Goal: Transaction & Acquisition: Purchase product/service

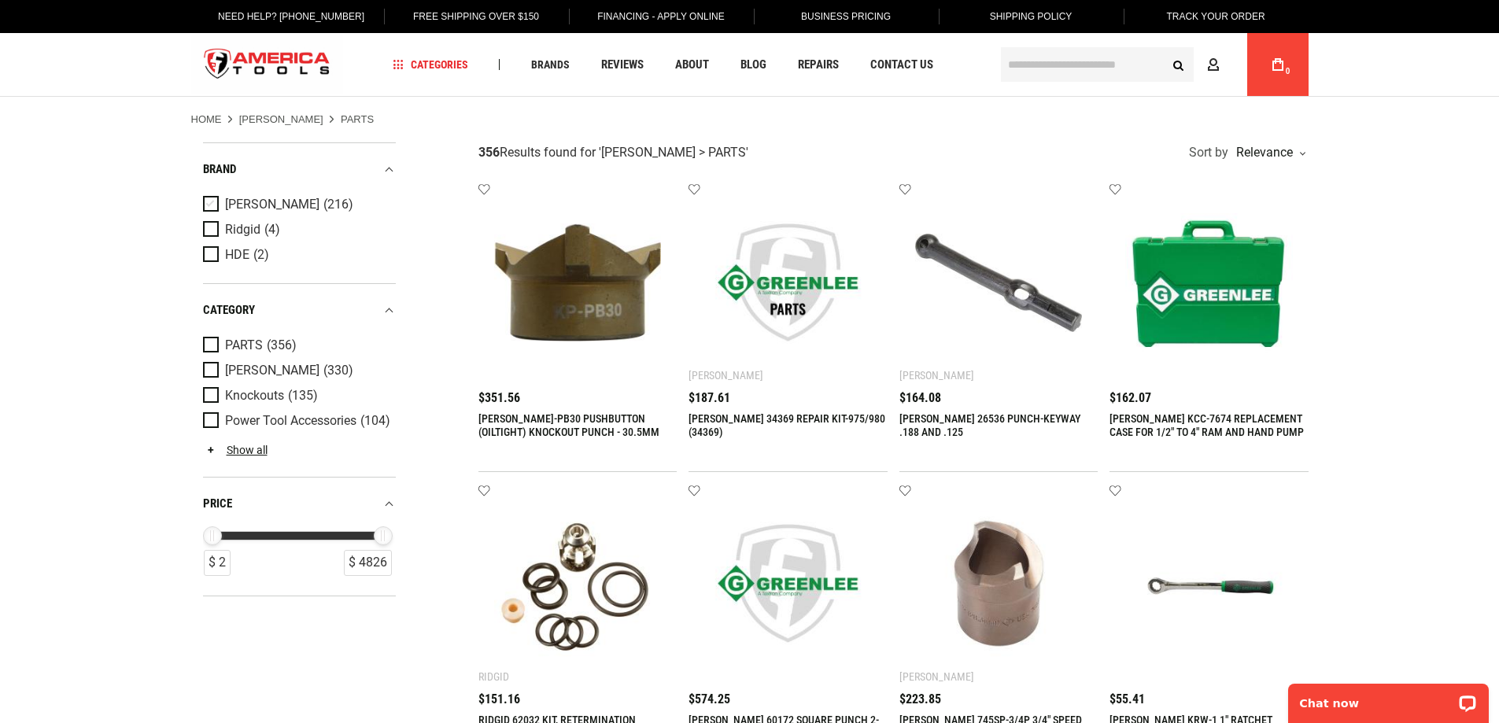
click at [207, 204] on span "Product Filters" at bounding box center [214, 204] width 22 height 17
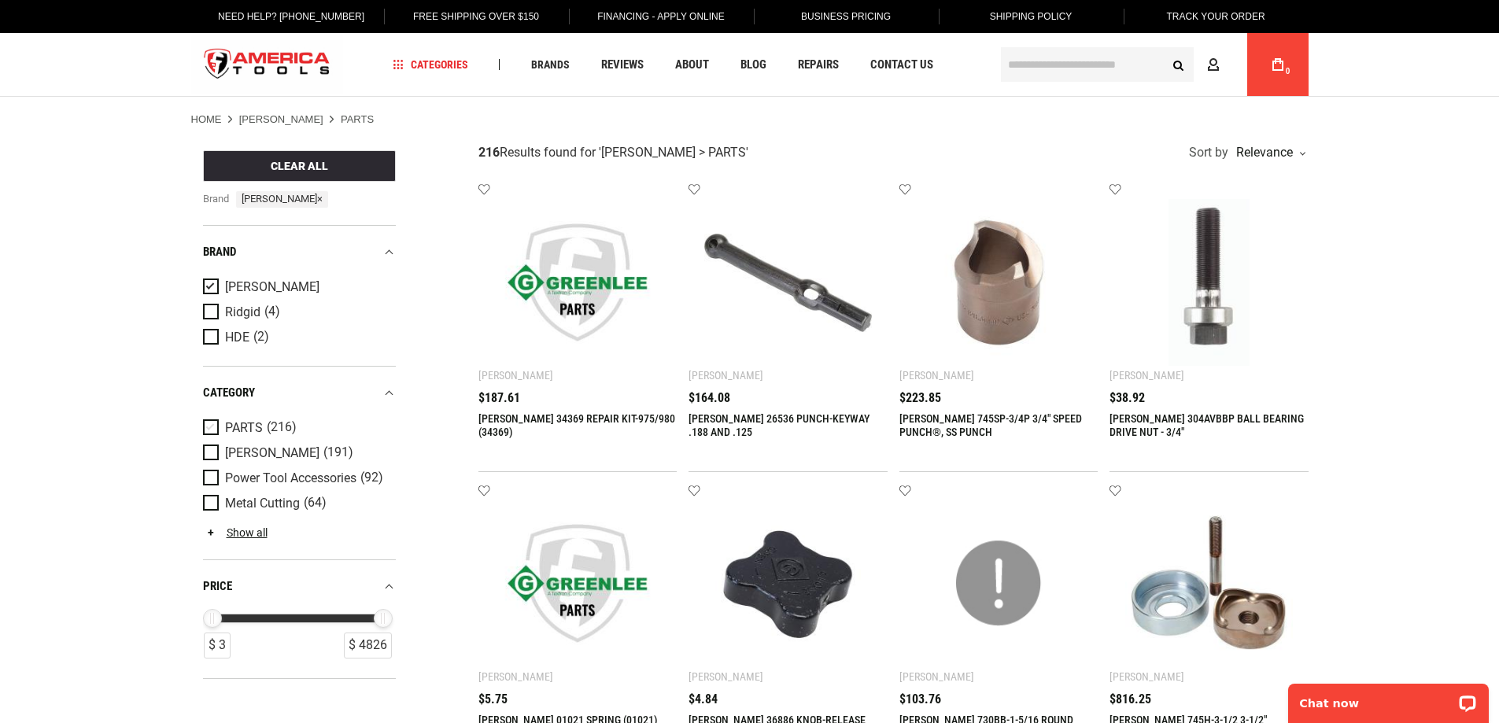
click at [215, 429] on span "Product Filters" at bounding box center [214, 427] width 22 height 17
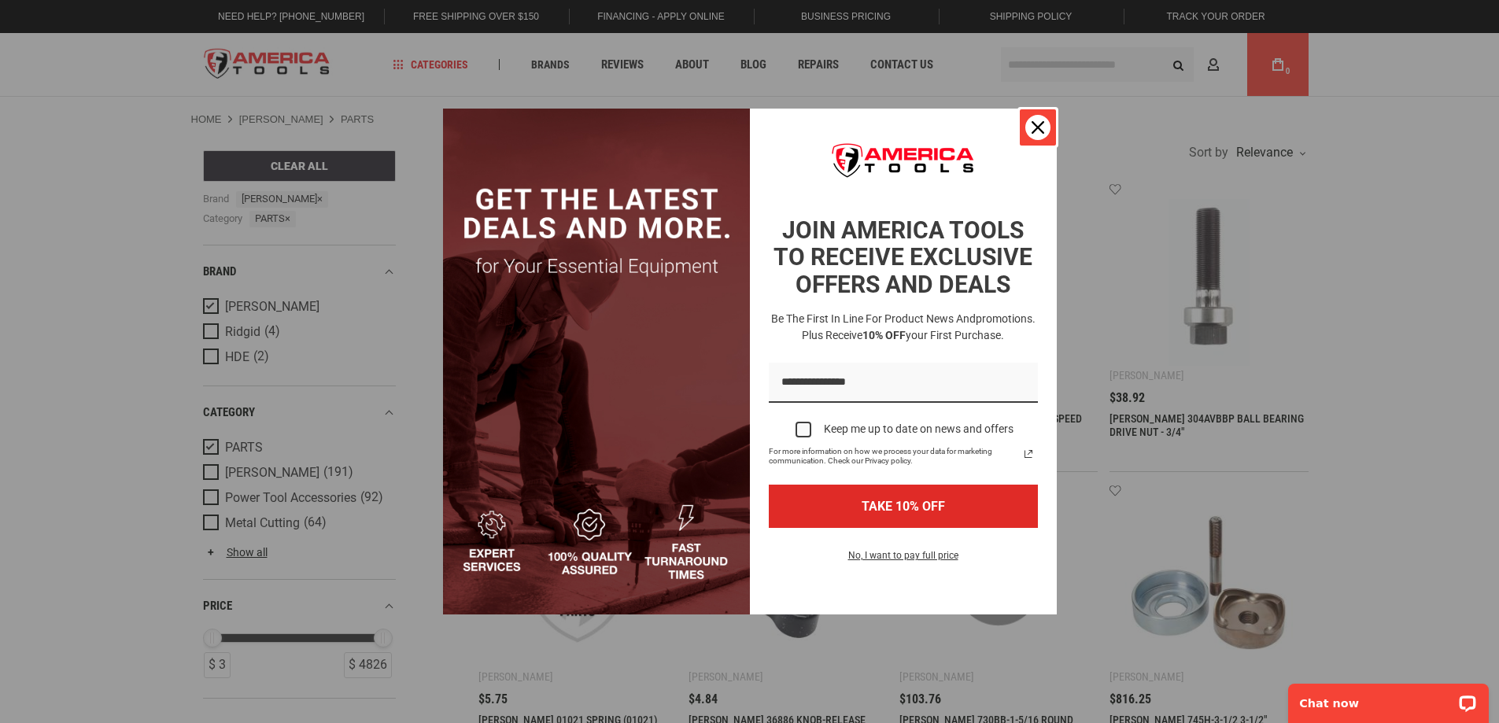
click at [1038, 128] on icon "close icon" at bounding box center [1038, 127] width 13 height 13
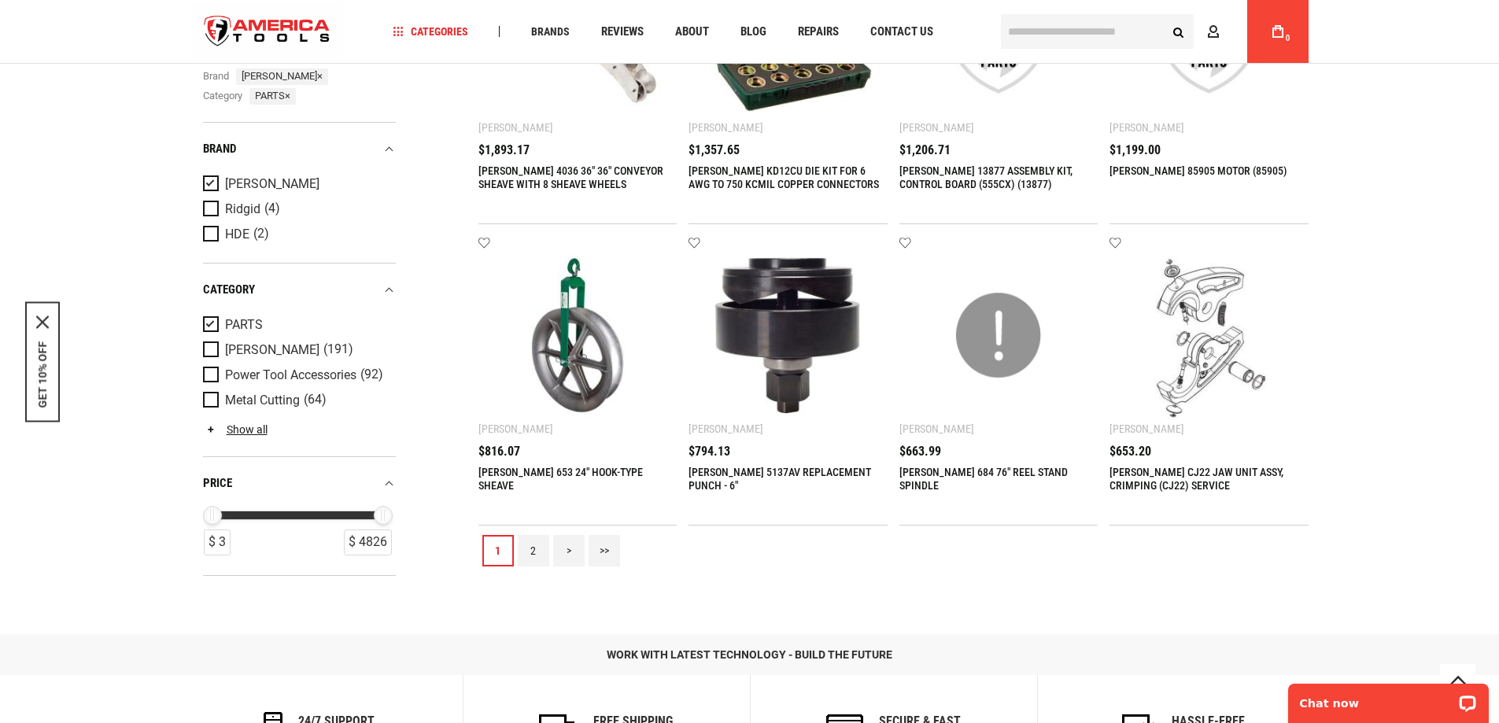
scroll to position [1470, 0]
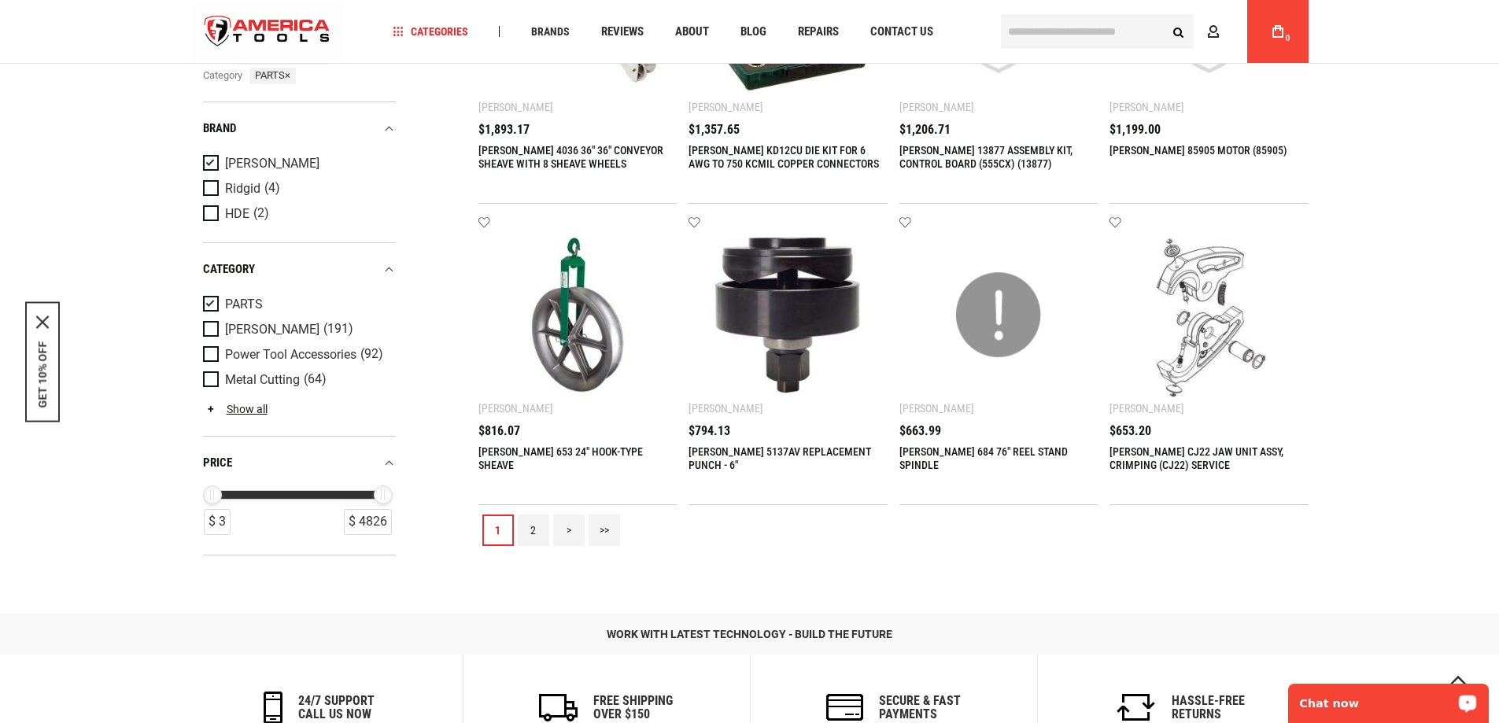
click at [534, 526] on link "2" at bounding box center [533, 530] width 31 height 31
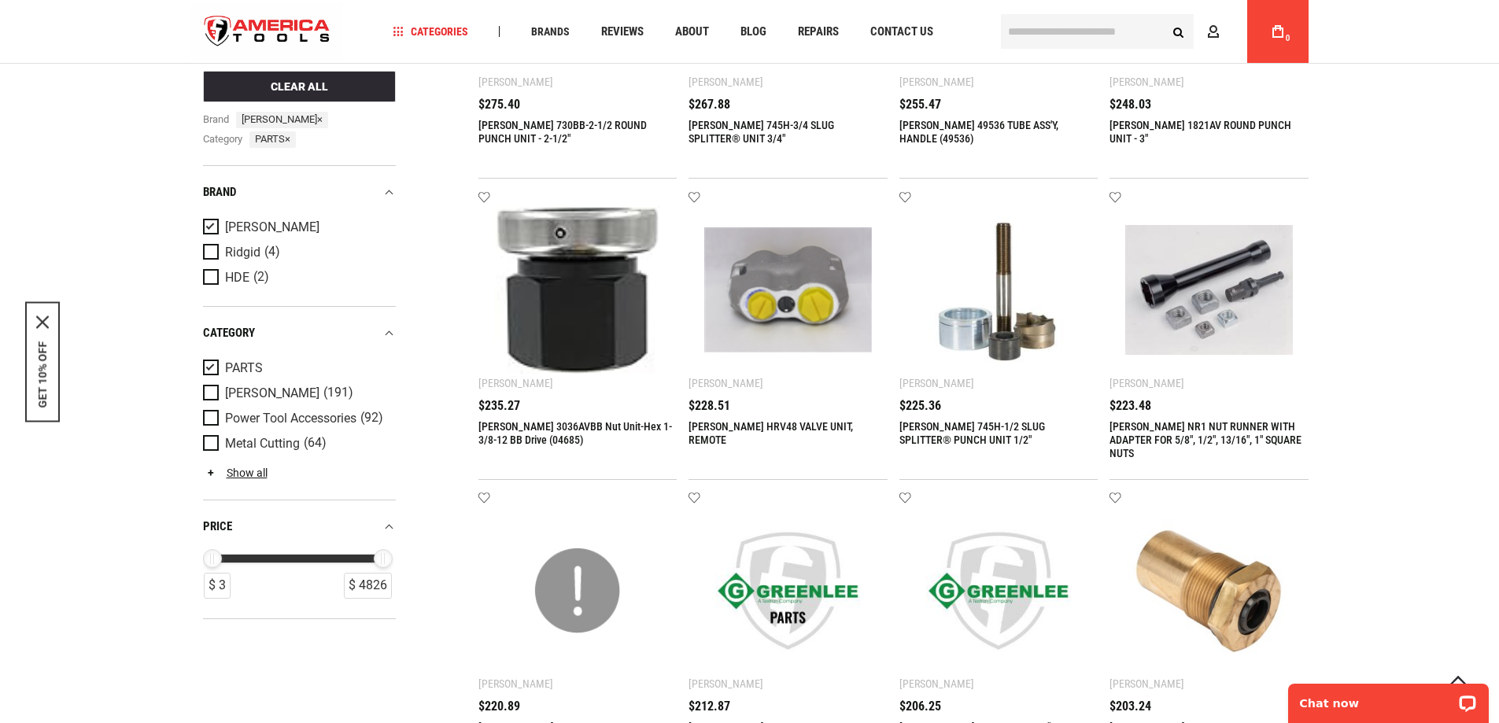
scroll to position [925, 0]
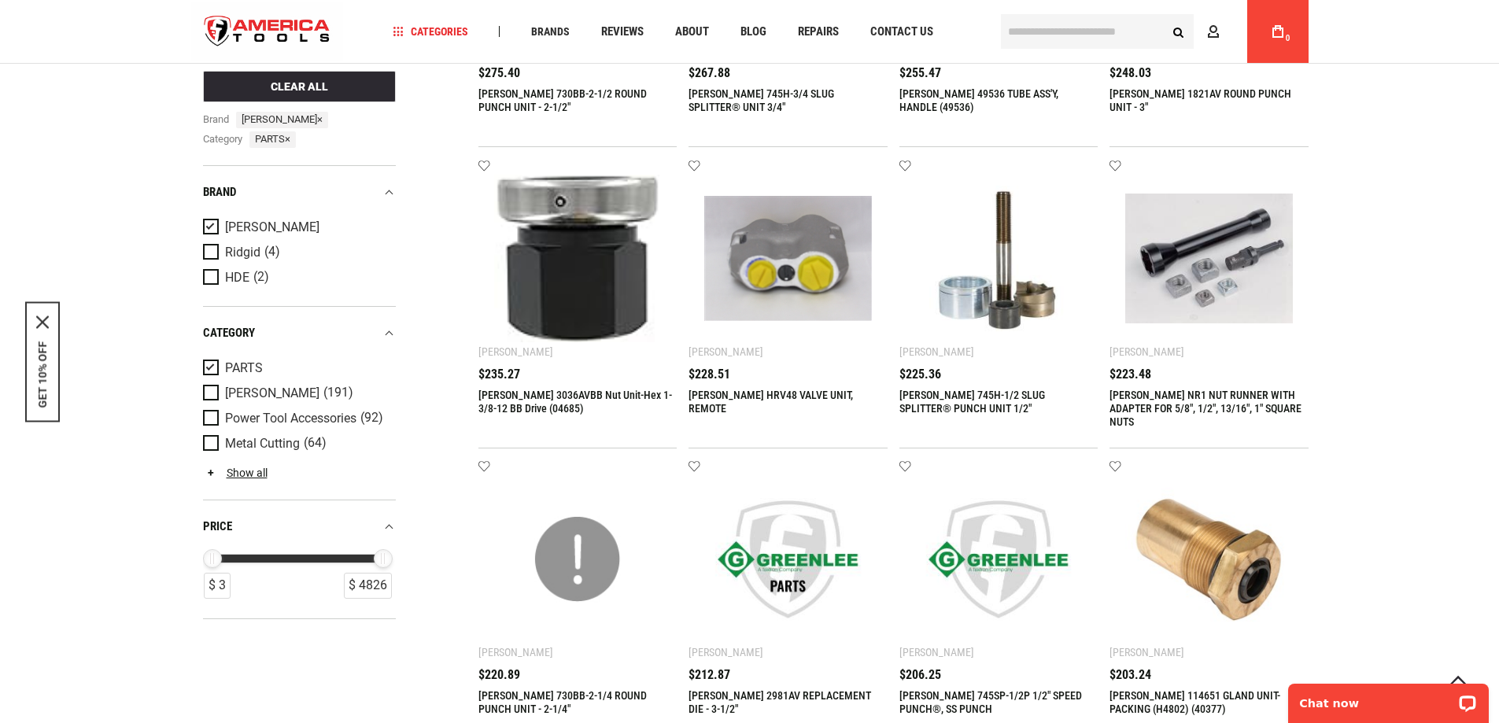
click at [1497, 714] on div "Chat now" at bounding box center [1388, 699] width 221 height 50
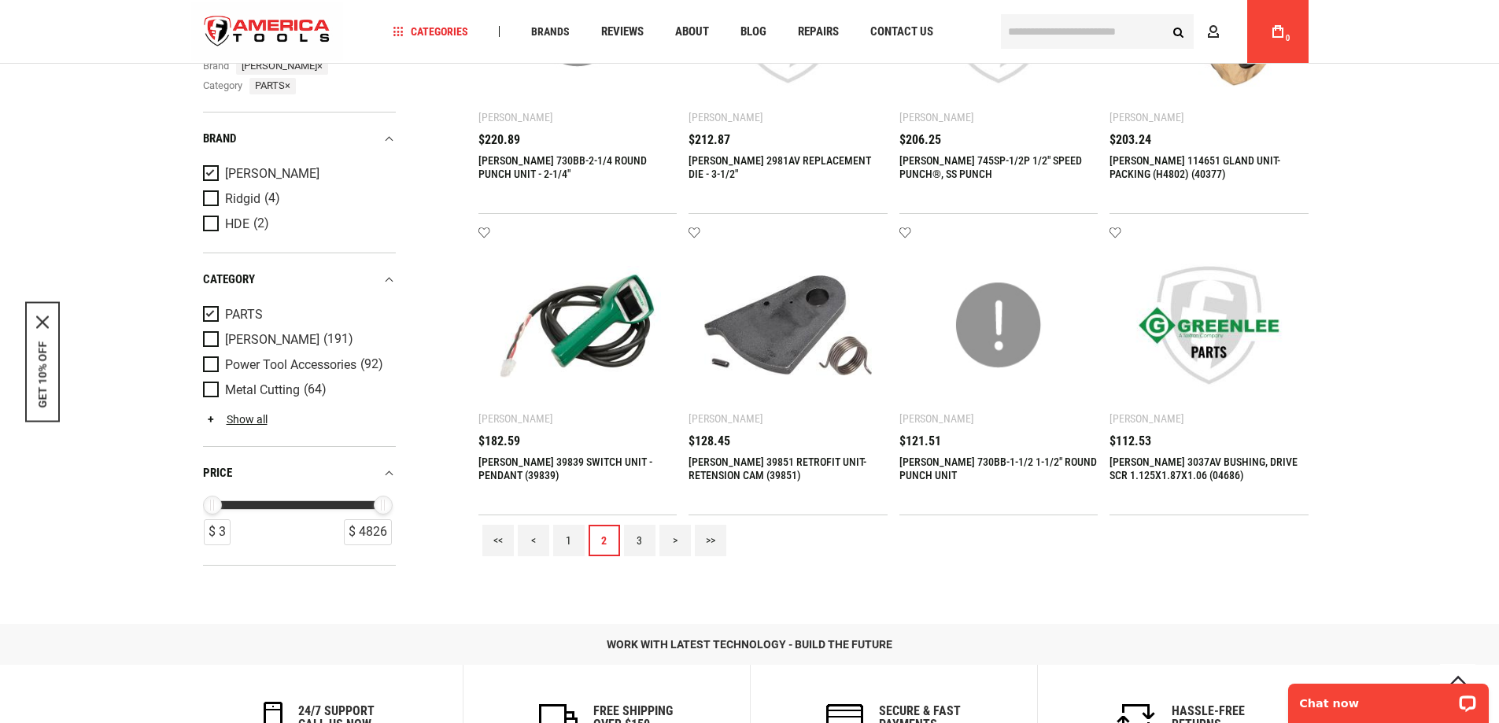
scroll to position [1491, 0]
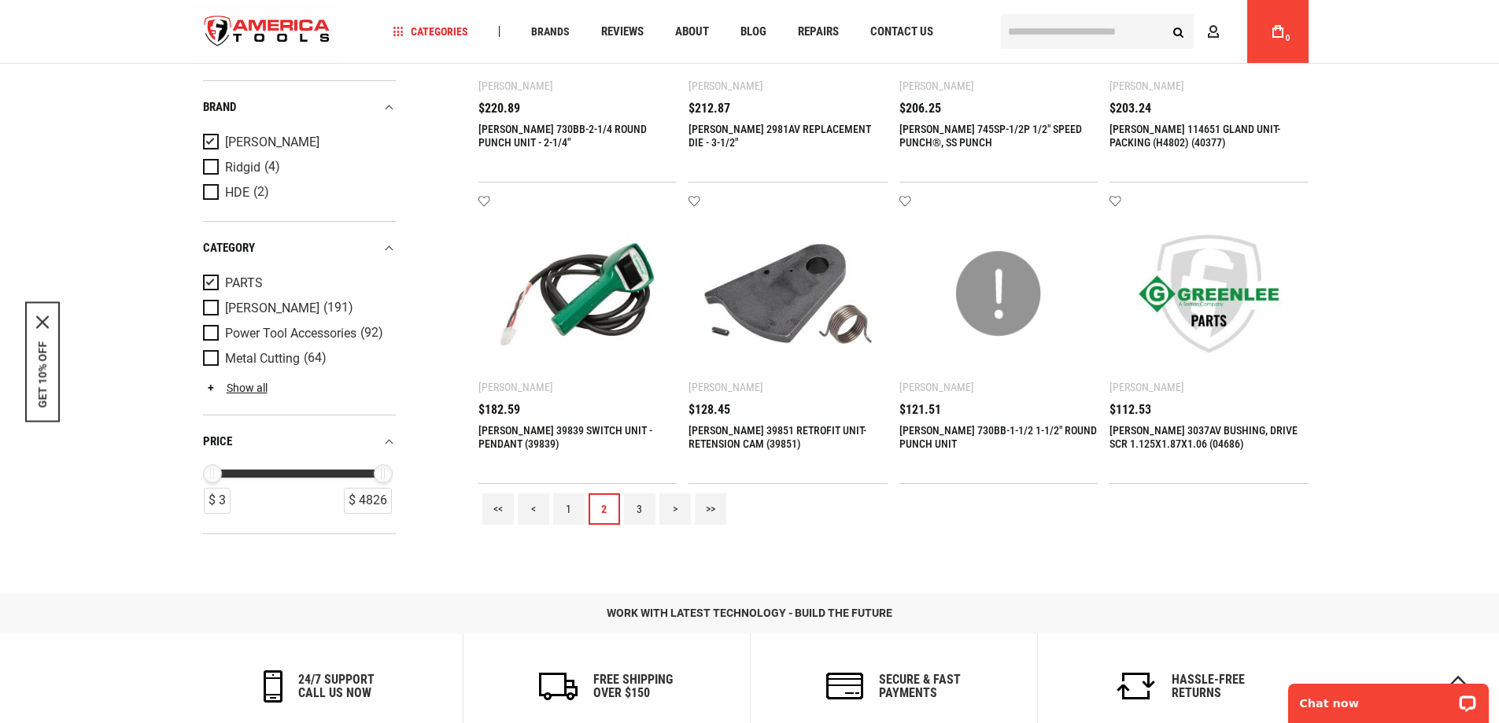
click at [641, 514] on link "3" at bounding box center [639, 508] width 31 height 31
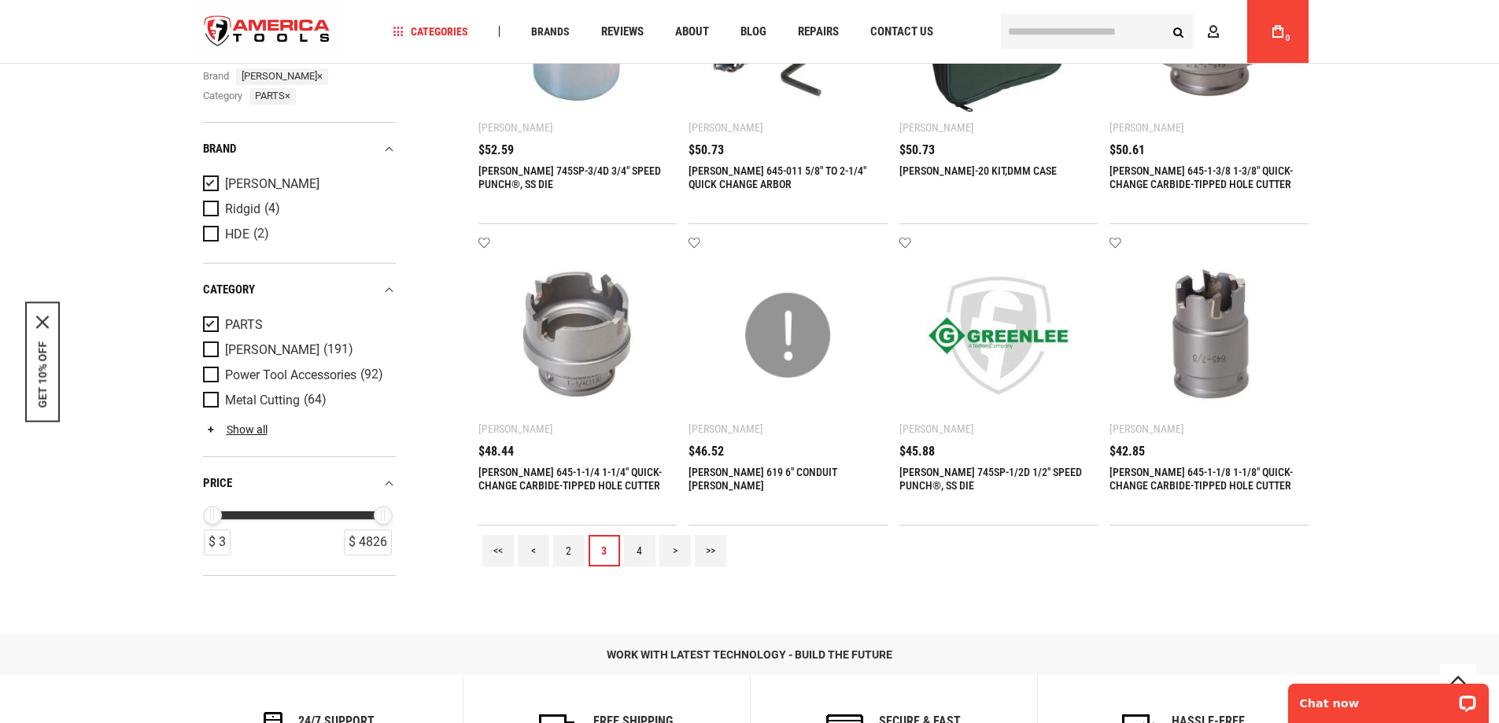
scroll to position [1471, 0]
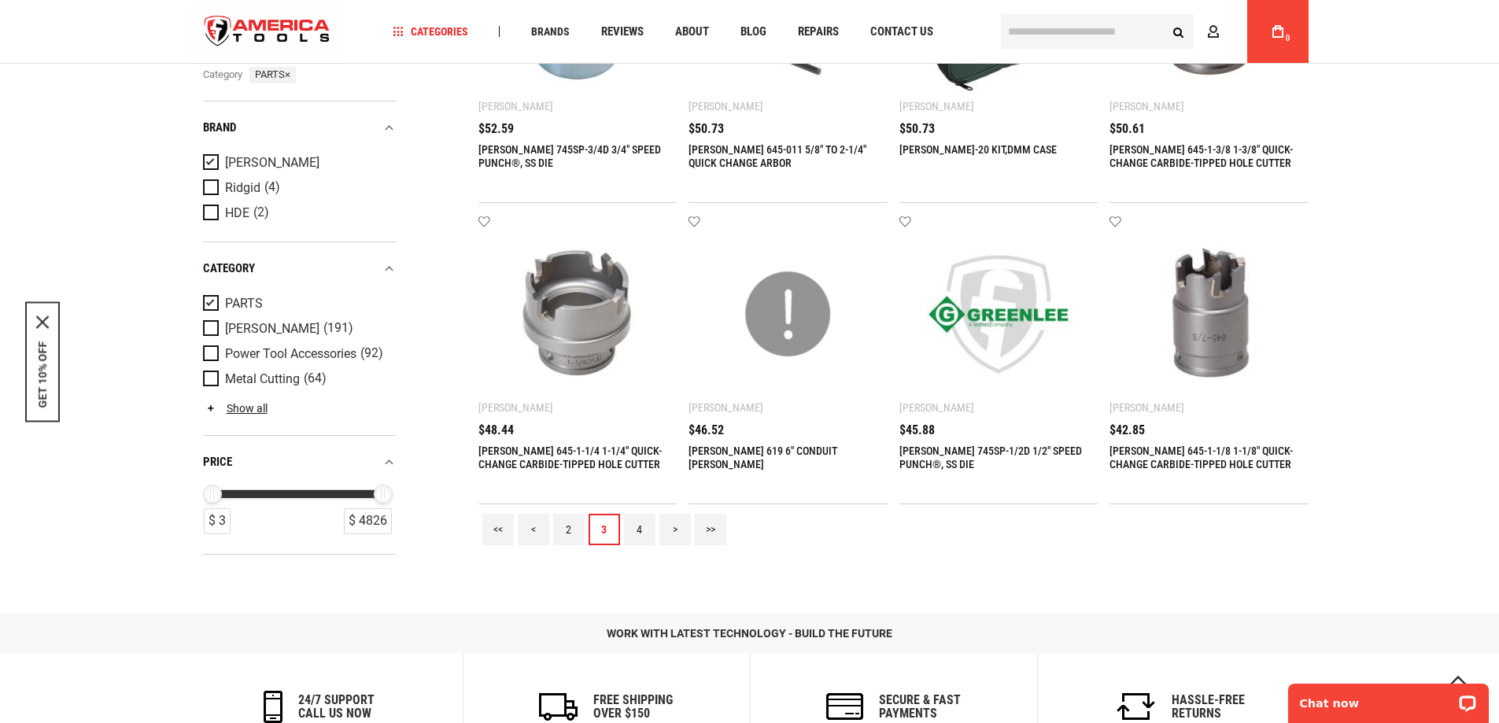
click at [640, 527] on link "4" at bounding box center [639, 529] width 31 height 31
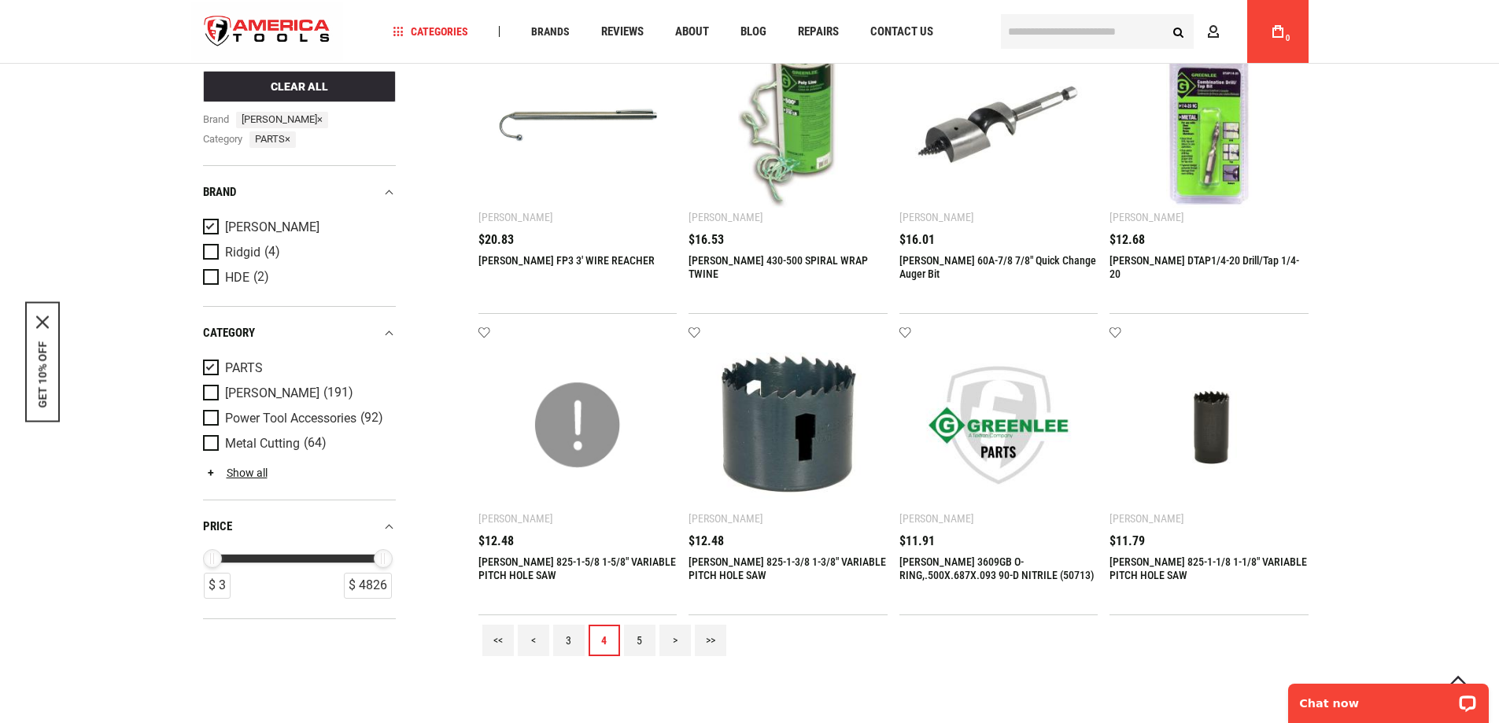
scroll to position [1366, 0]
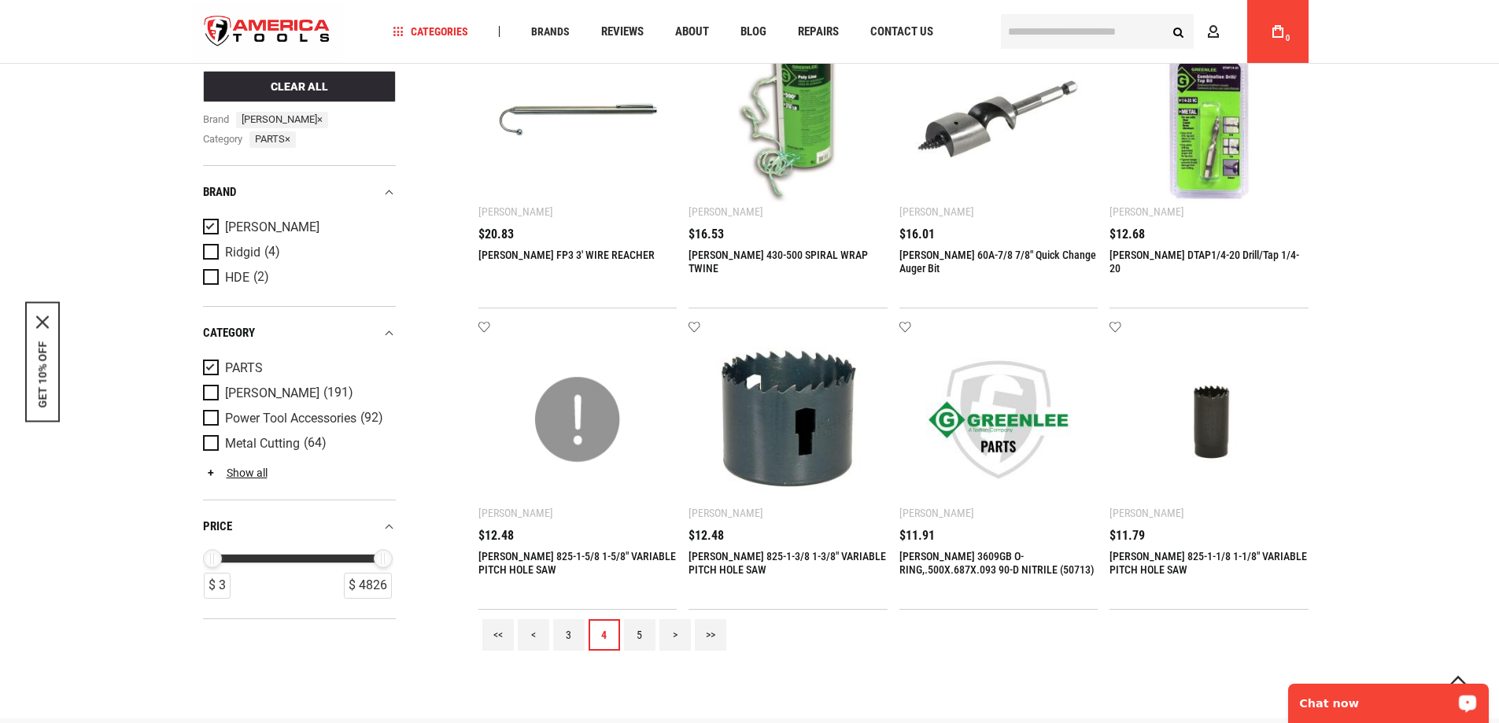
click at [640, 632] on link "5" at bounding box center [639, 634] width 31 height 31
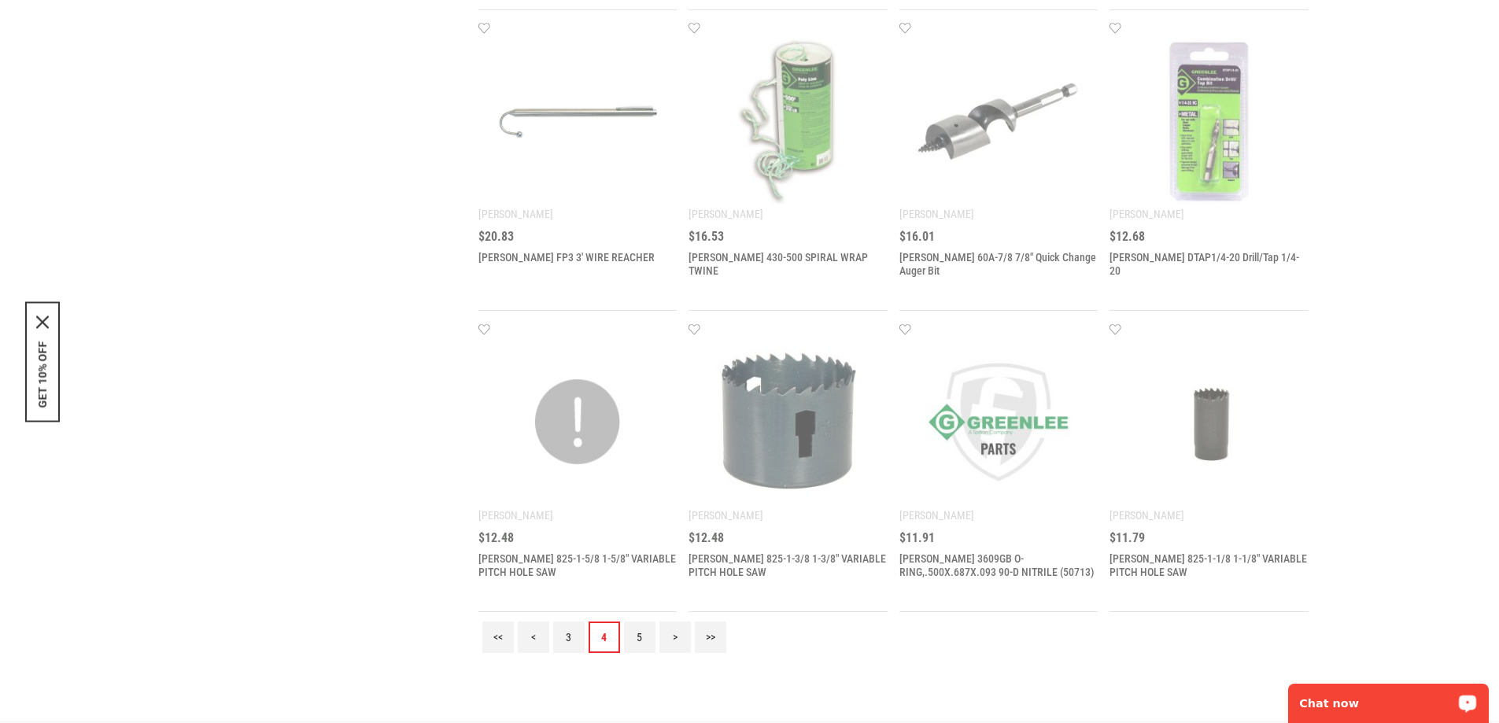
scroll to position [0, 0]
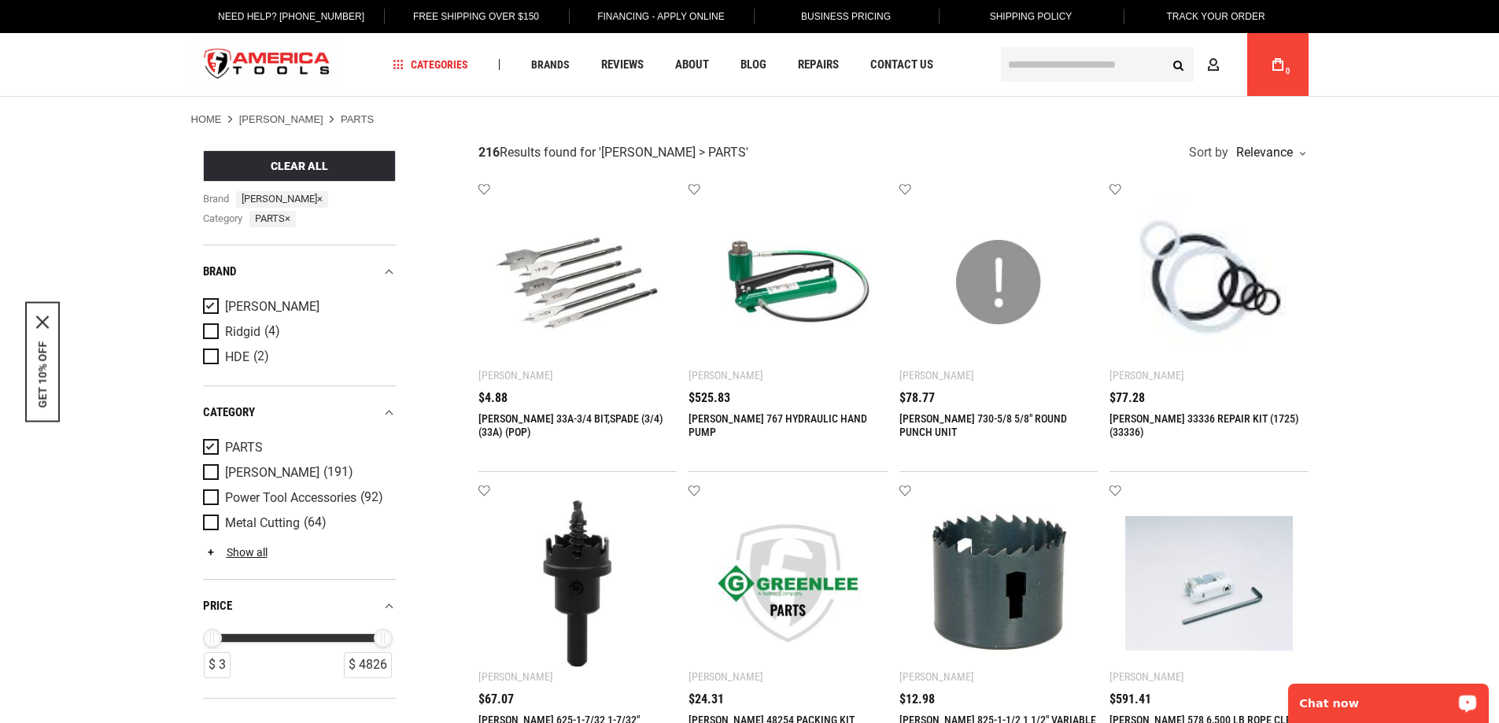
click at [1228, 308] on img at bounding box center [1209, 283] width 168 height 168
click at [1227, 308] on img at bounding box center [1209, 283] width 168 height 168
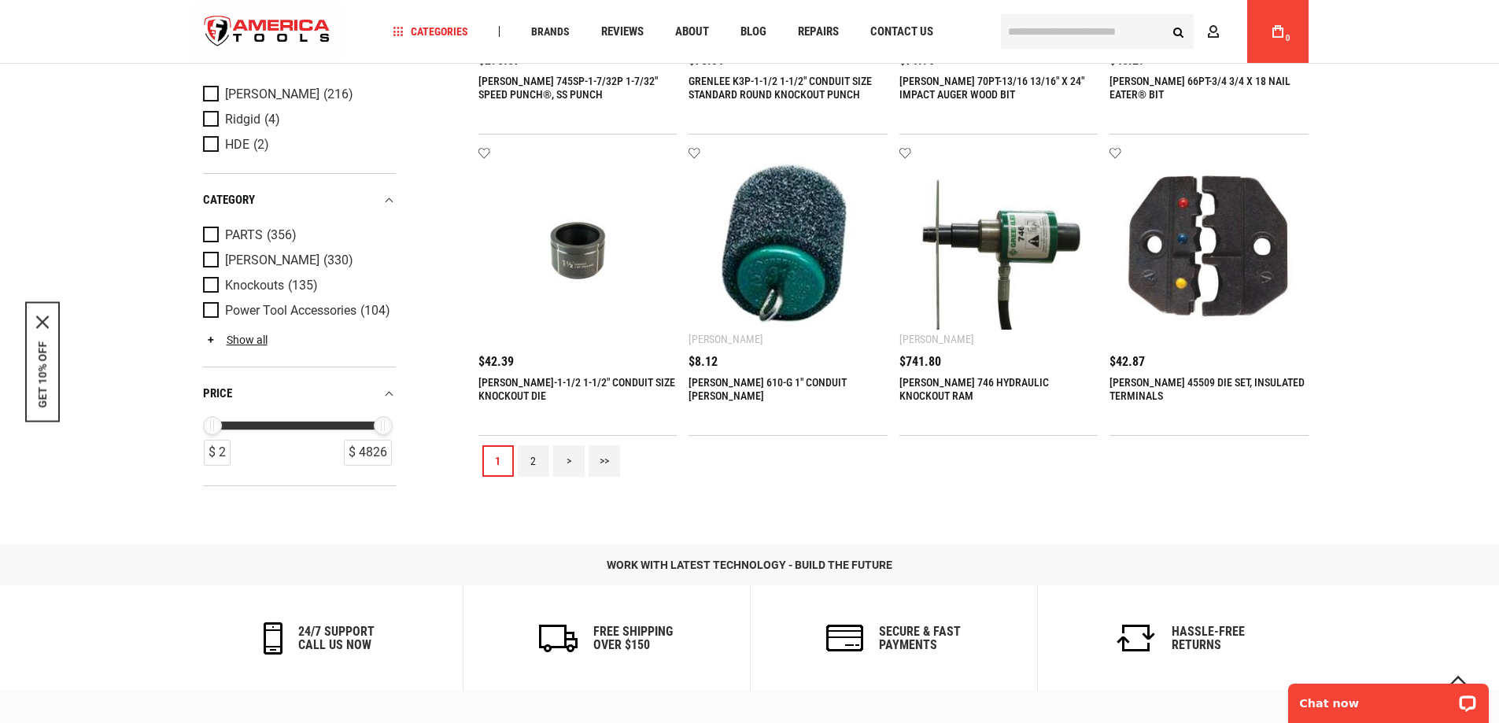
scroll to position [1554, 0]
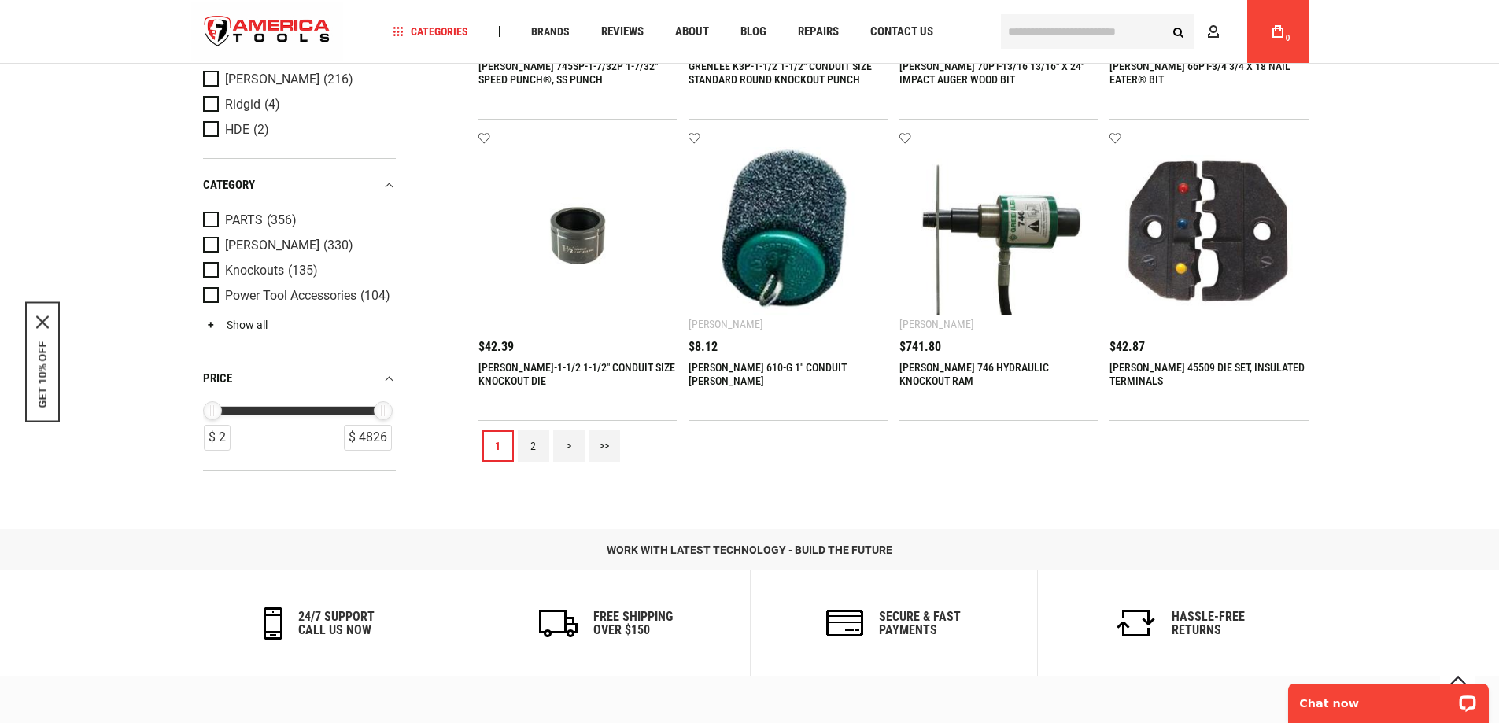
click at [535, 453] on link "2" at bounding box center [533, 446] width 31 height 31
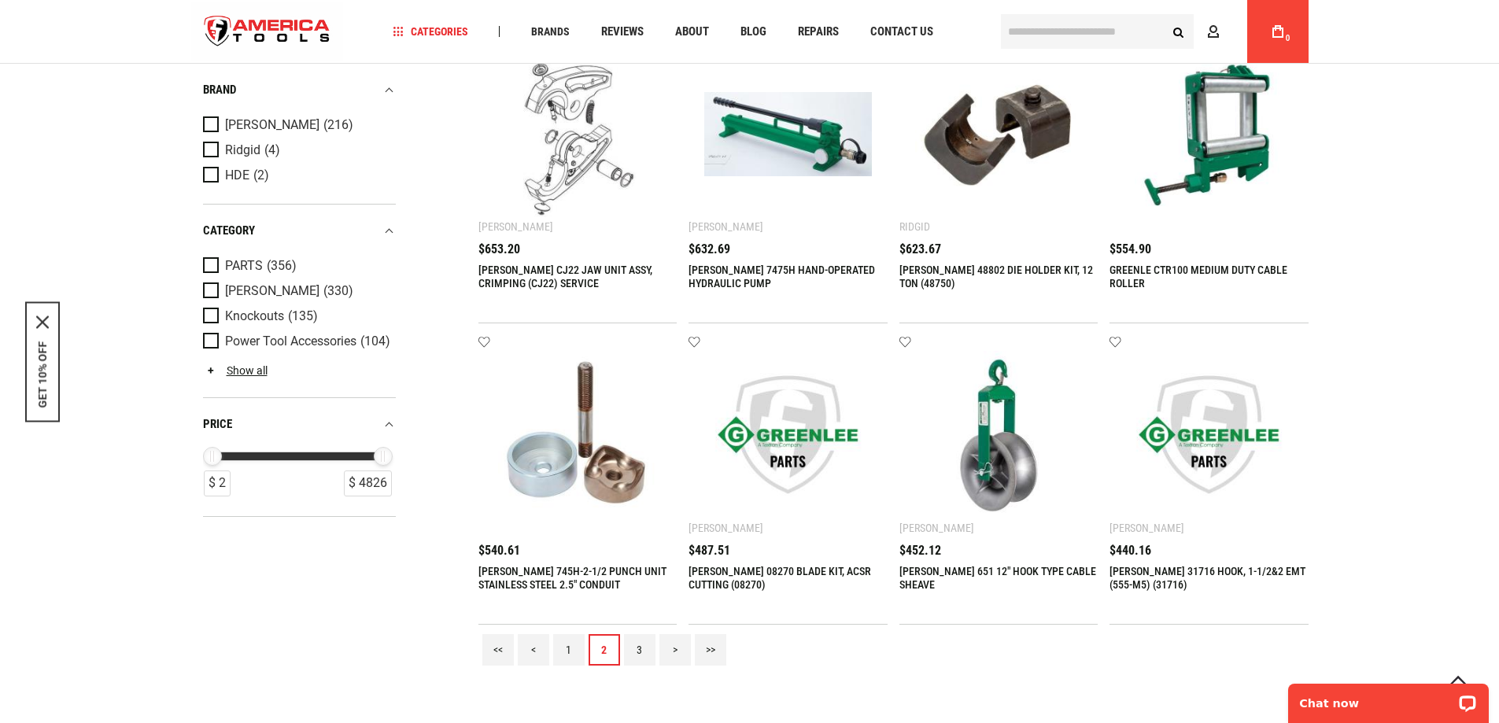
scroll to position [1366, 0]
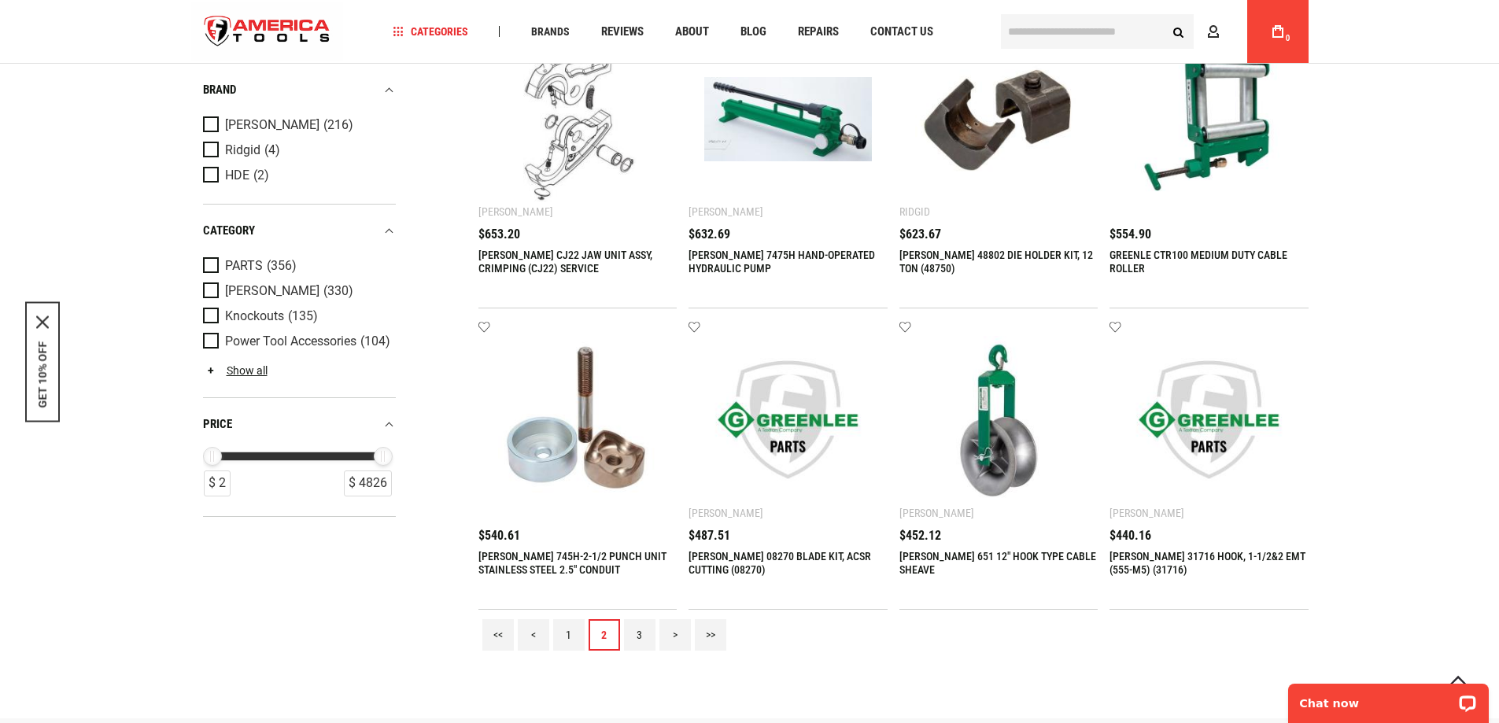
click at [645, 638] on link "3" at bounding box center [639, 634] width 31 height 31
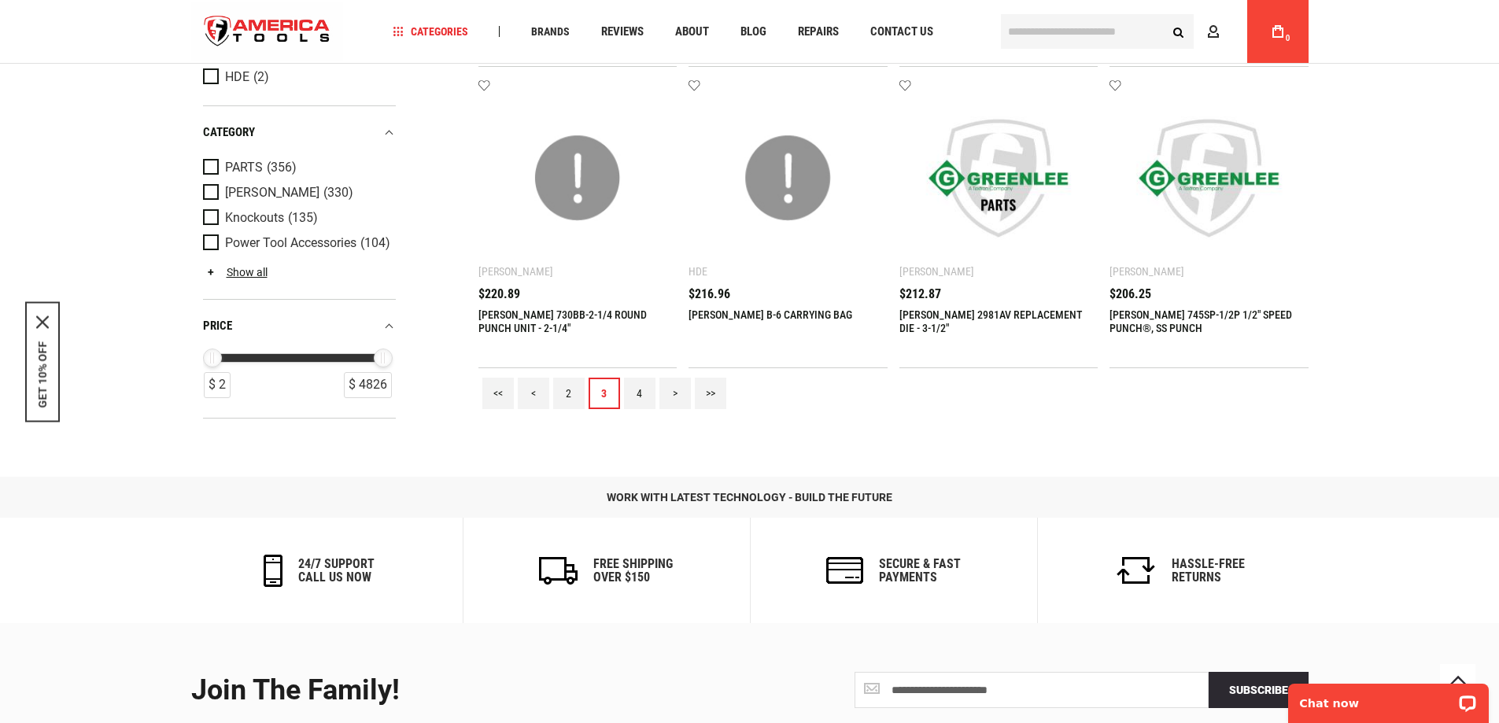
scroll to position [1649, 0]
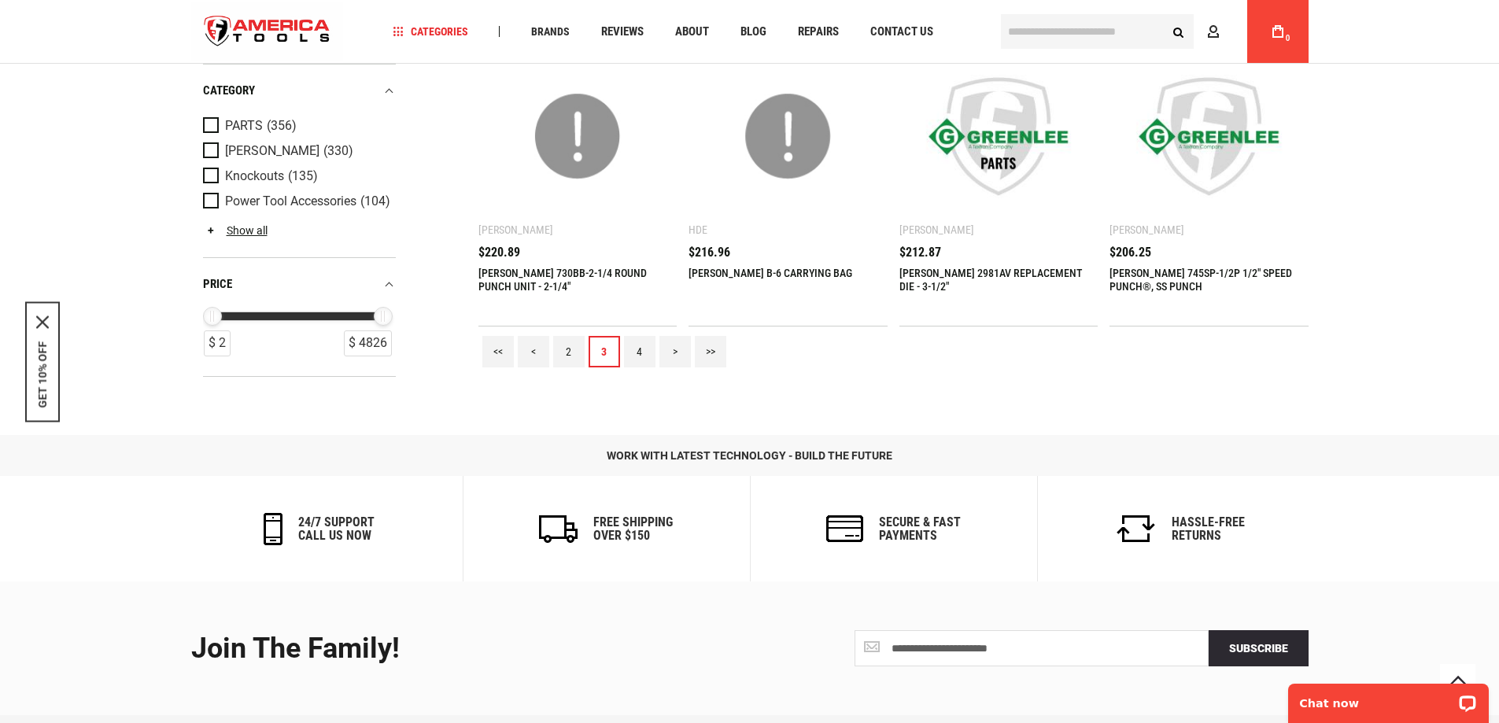
click at [648, 360] on link "4" at bounding box center [639, 351] width 31 height 31
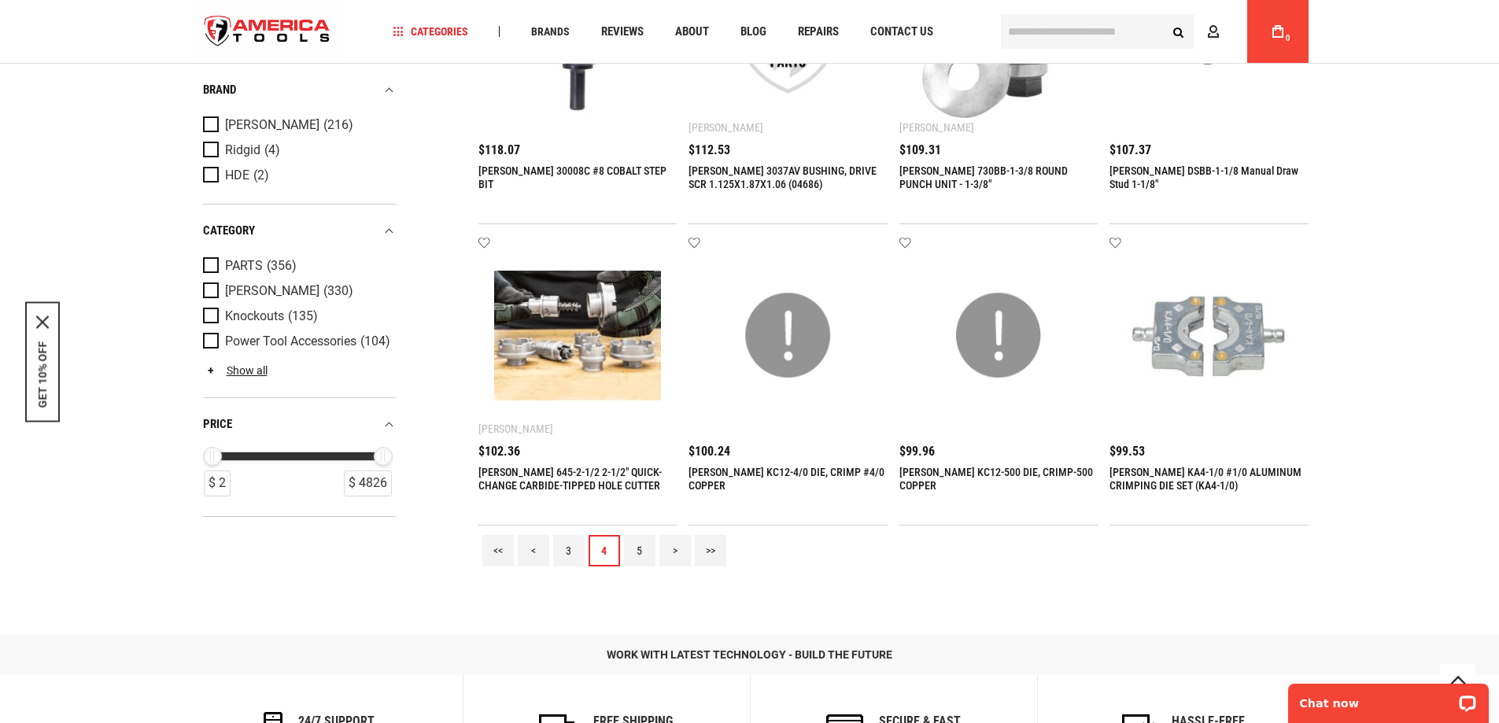
scroll to position [1502, 0]
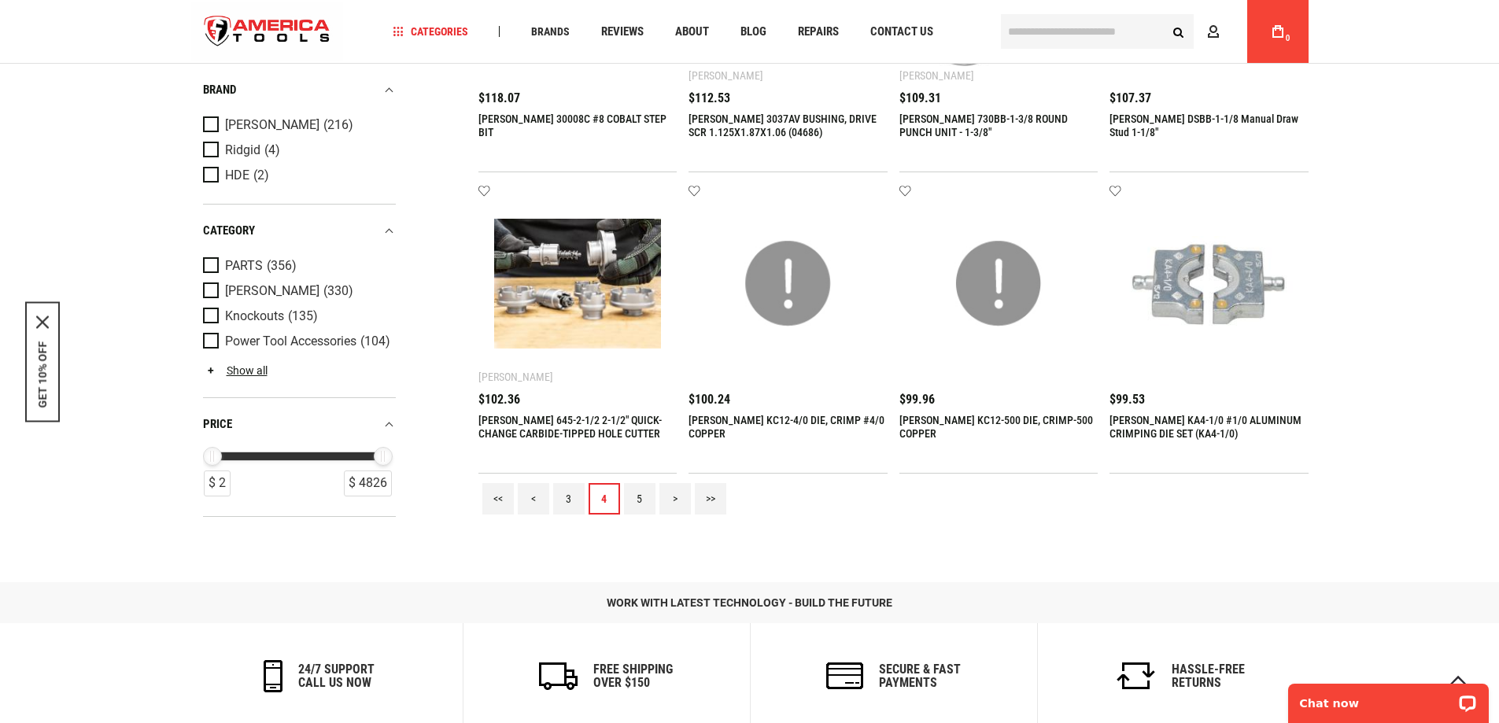
click at [636, 500] on link "5" at bounding box center [639, 498] width 31 height 31
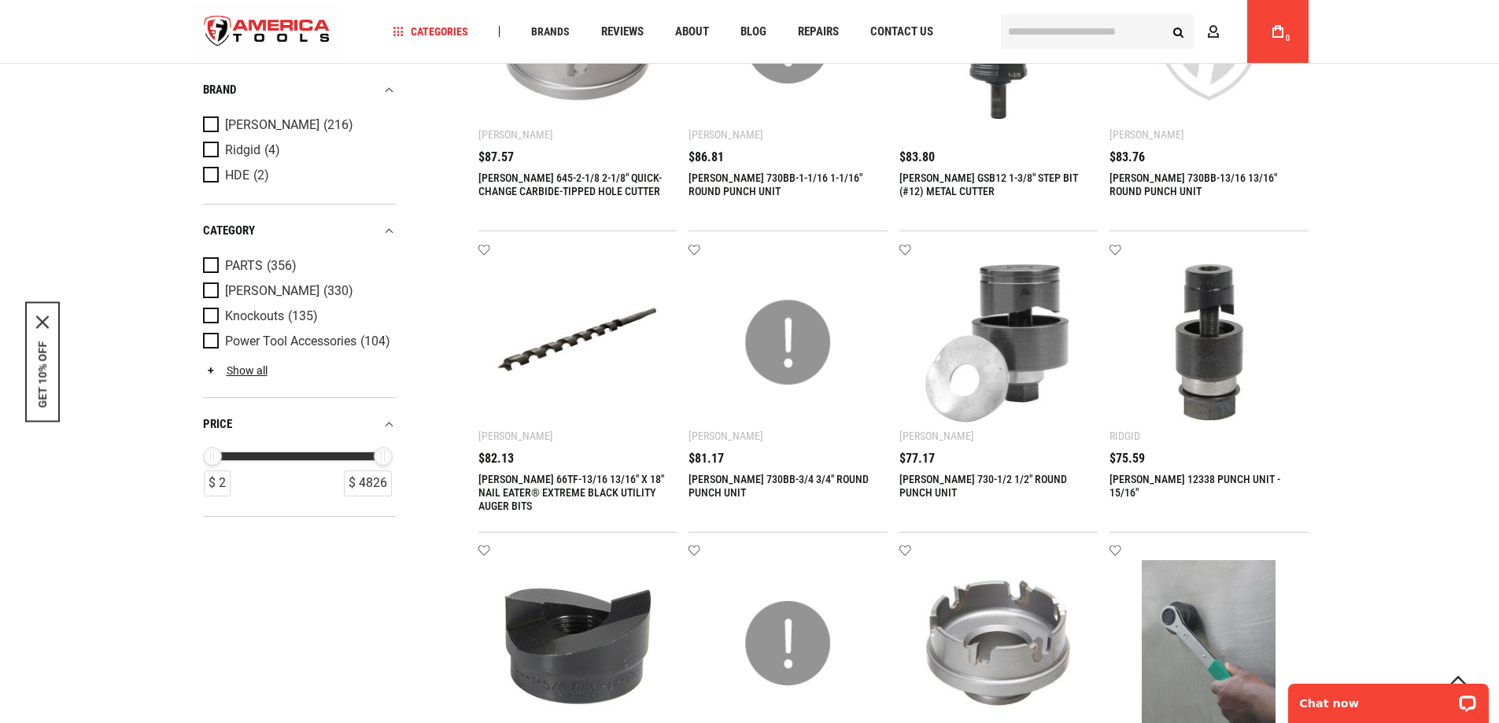
scroll to position [945, 0]
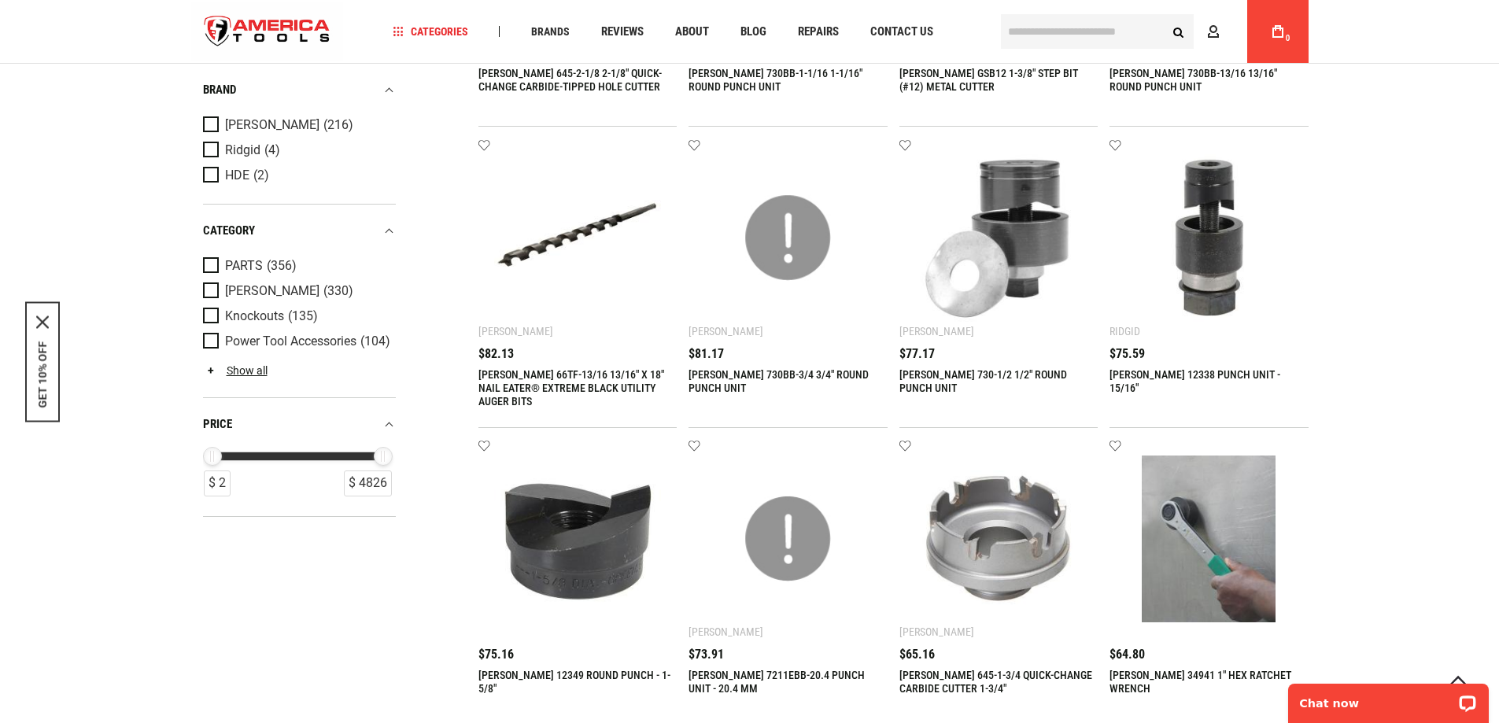
click at [1496, 717] on div "Chat now" at bounding box center [1388, 699] width 221 height 50
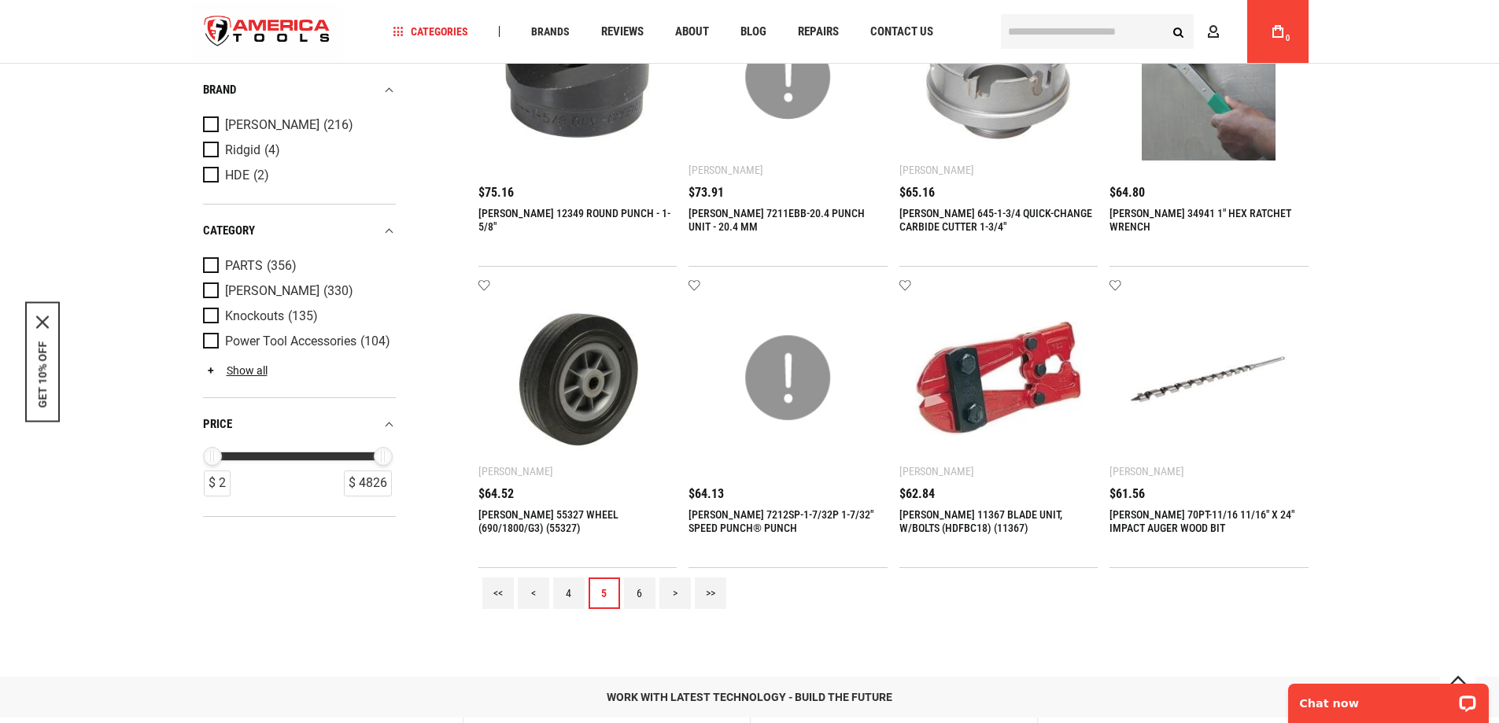
scroll to position [1440, 0]
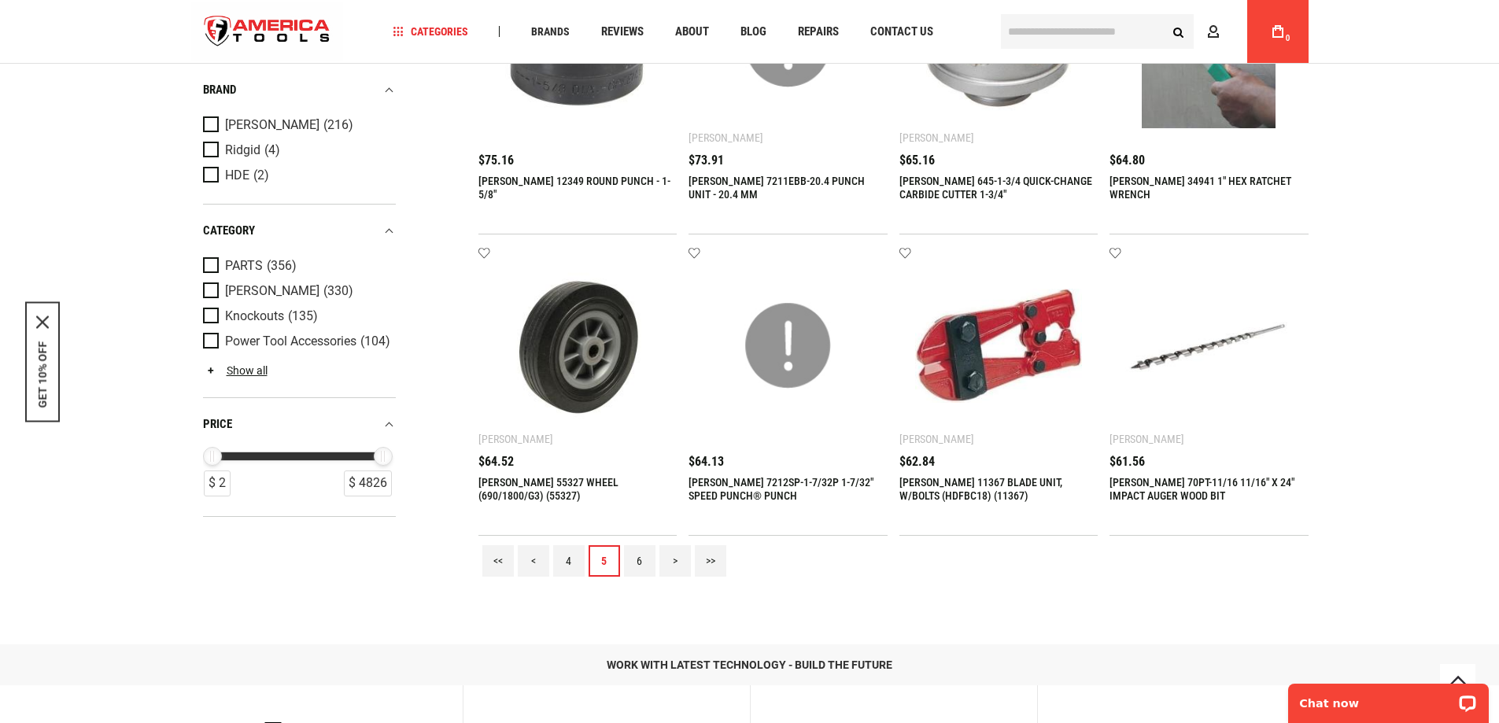
click at [646, 562] on link "6" at bounding box center [639, 560] width 31 height 31
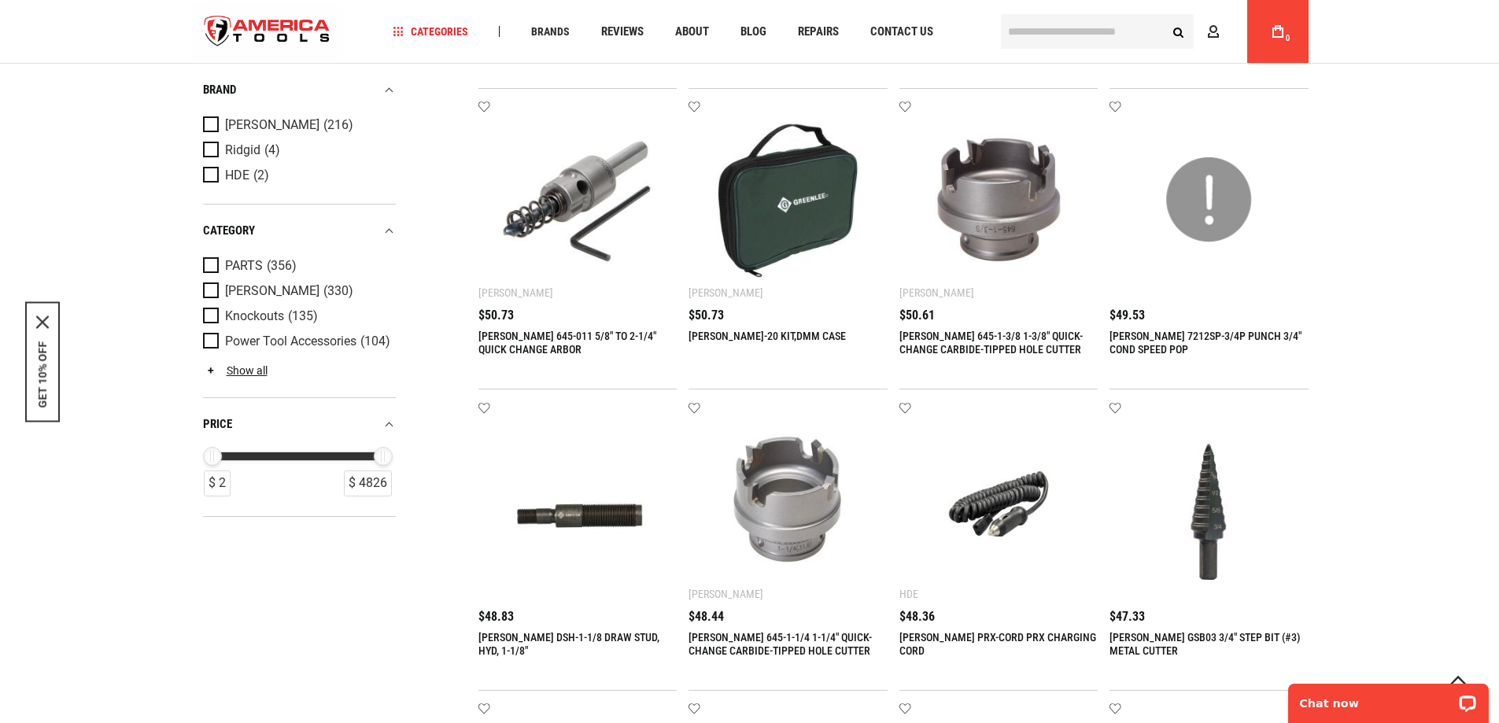
scroll to position [714, 0]
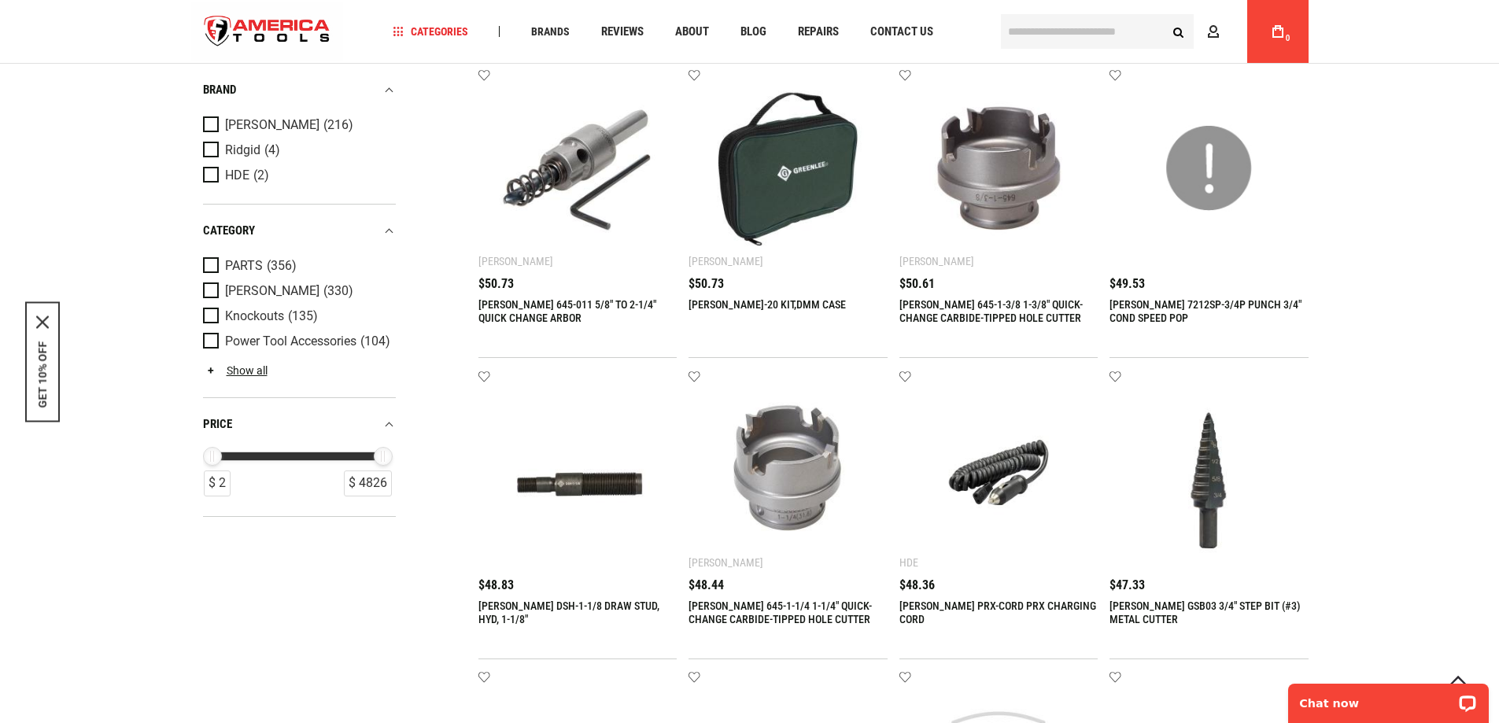
drag, startPoint x: 1501, startPoint y: 714, endPoint x: 216, endPoint y: 41, distance: 1450.1
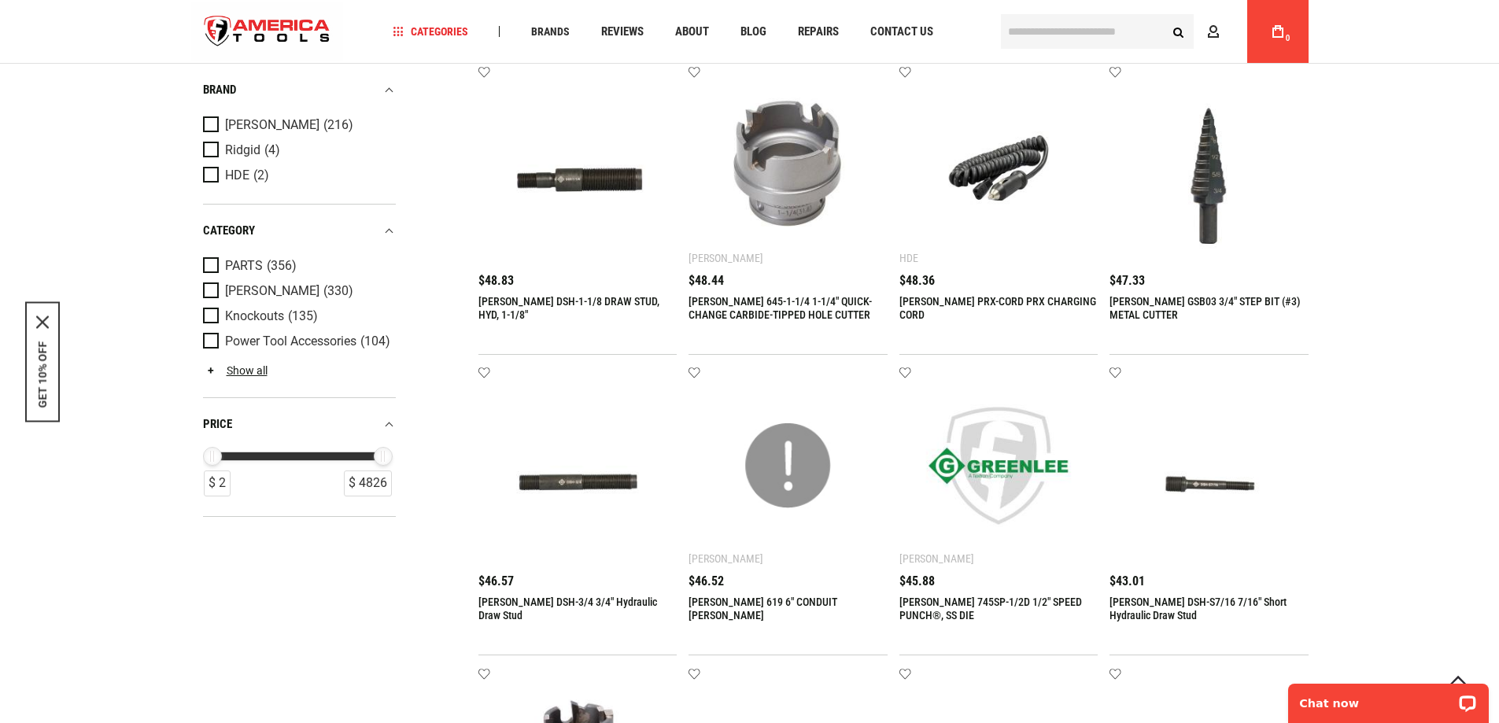
scroll to position [1029, 0]
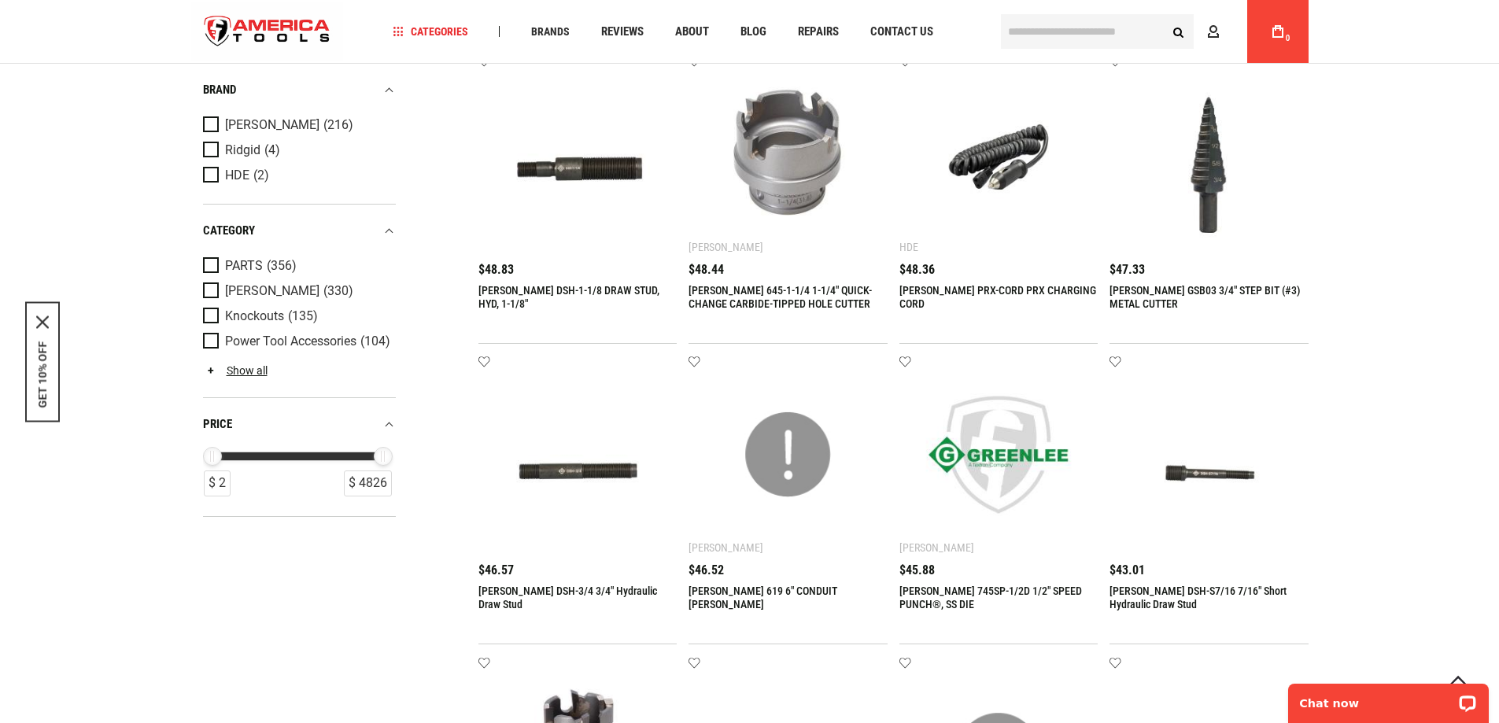
click at [1496, 716] on div "Chat now" at bounding box center [1388, 699] width 221 height 50
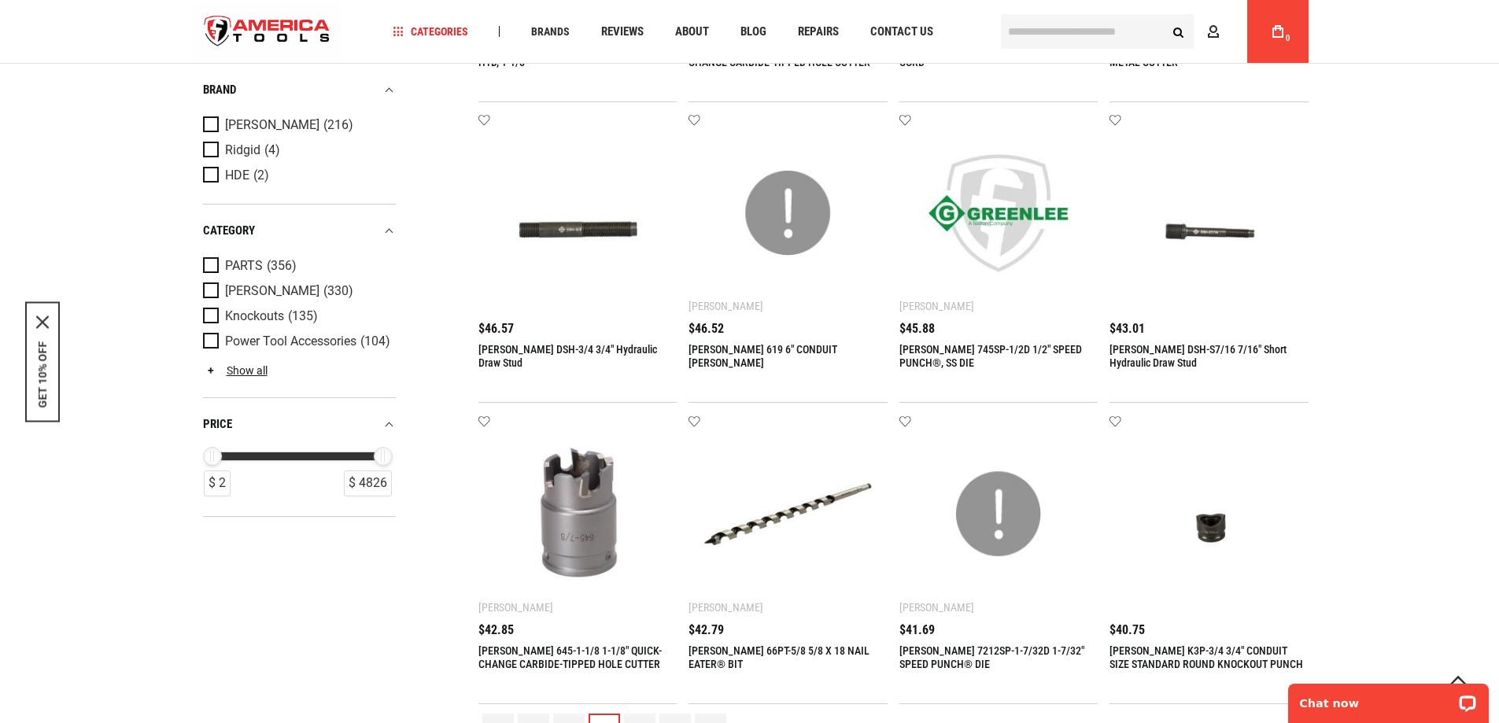
scroll to position [1344, 0]
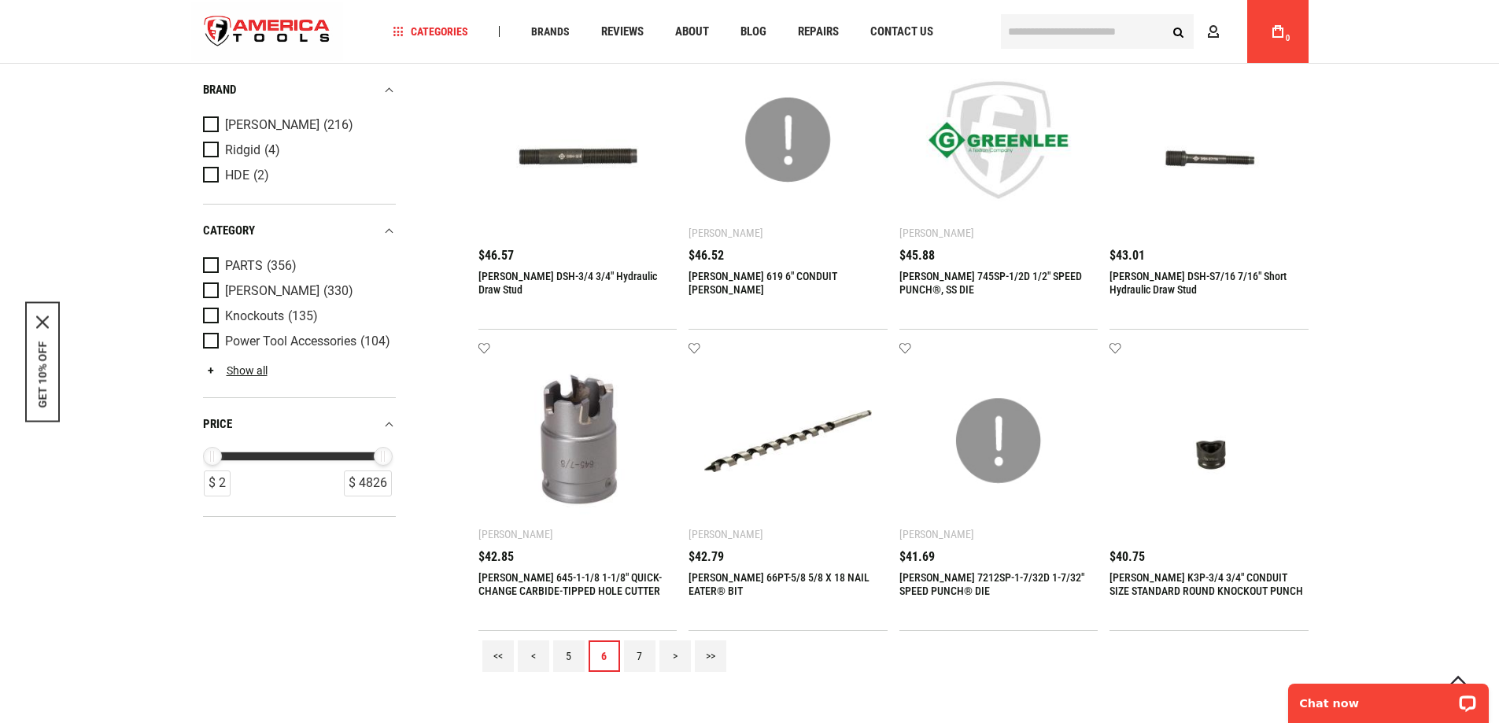
click at [639, 653] on link "7" at bounding box center [639, 656] width 31 height 31
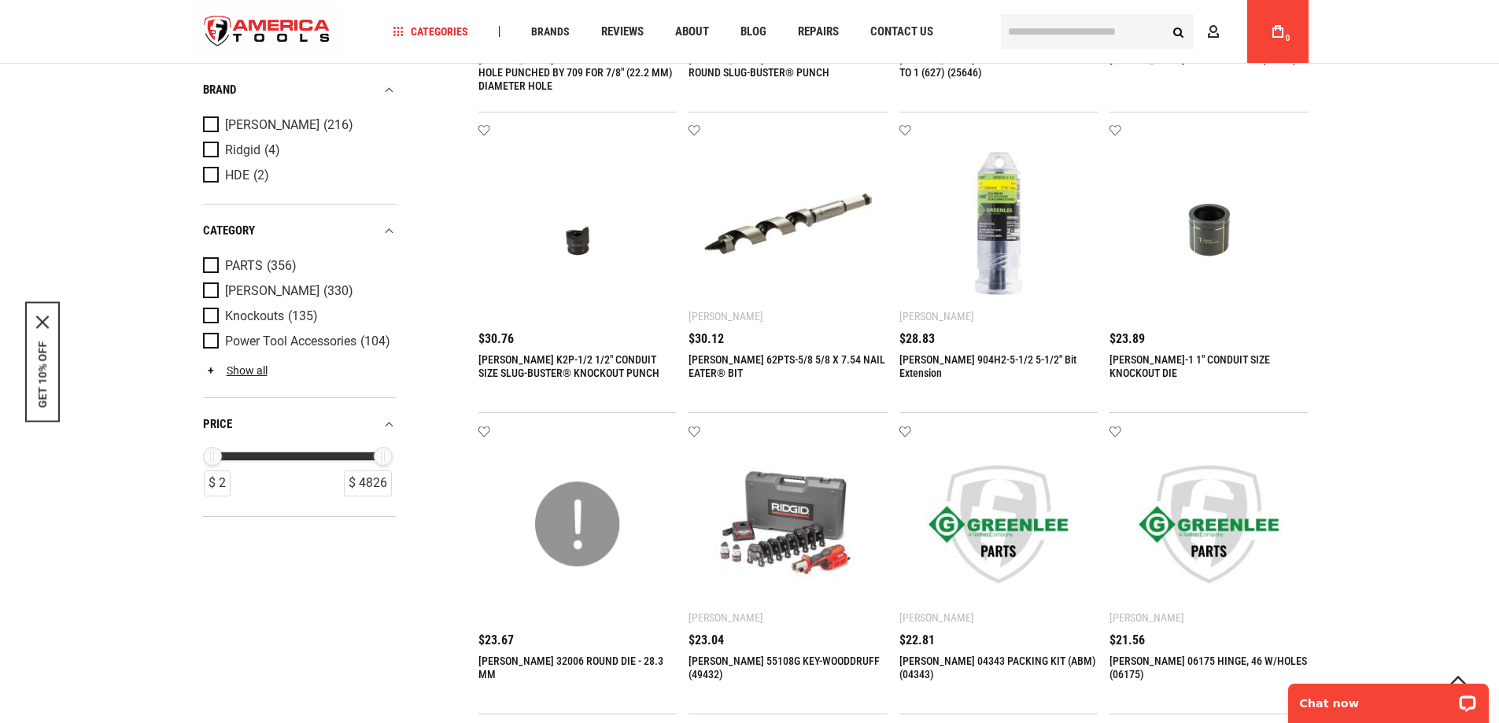
scroll to position [1271, 0]
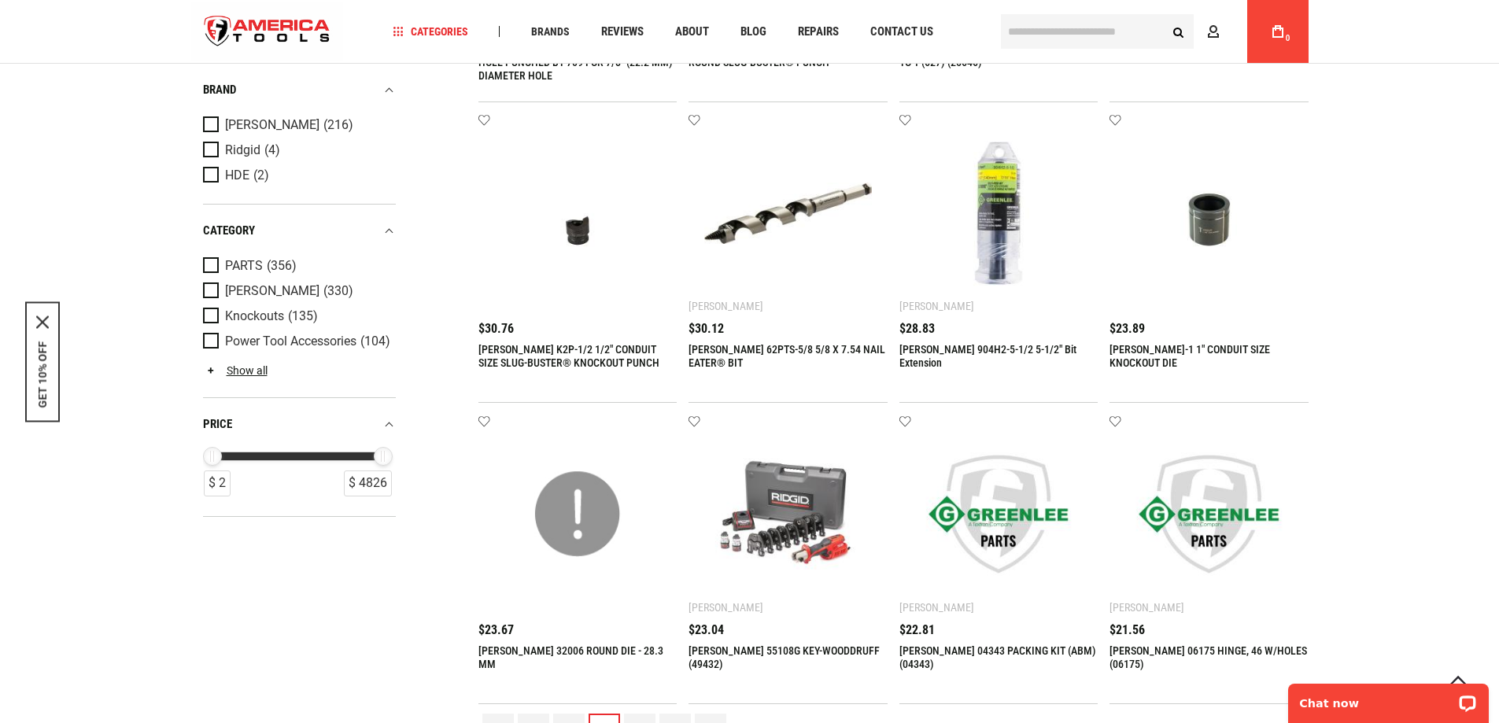
click at [1497, 716] on div "Chat now" at bounding box center [1388, 699] width 221 height 50
click at [991, 534] on img at bounding box center [999, 515] width 168 height 168
